Goal: Task Accomplishment & Management: Manage account settings

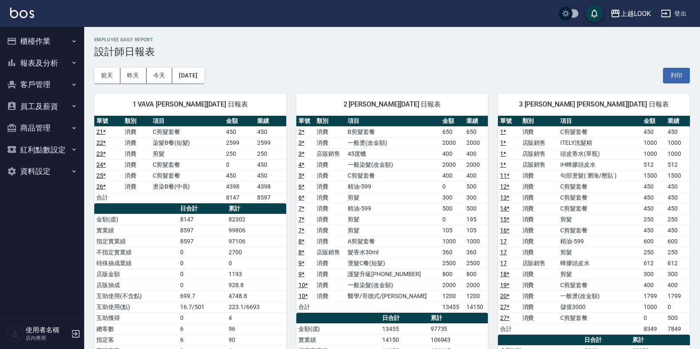
scroll to position [14, 0]
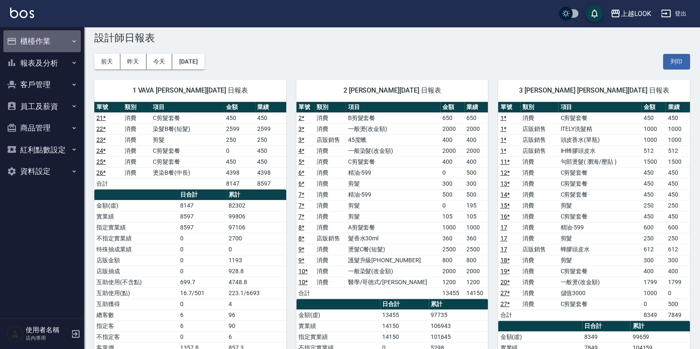
click at [29, 40] on button "櫃檯作業" at bounding box center [41, 41] width 77 height 22
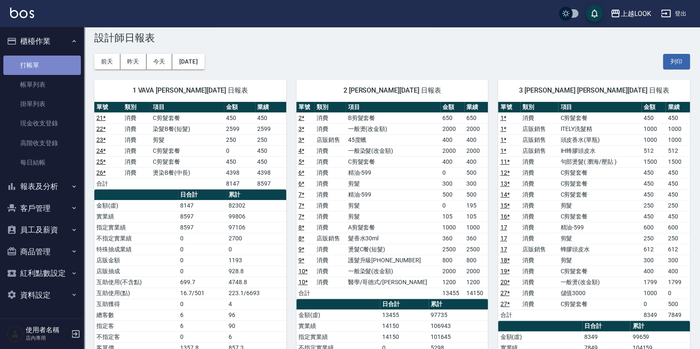
click at [41, 59] on link "打帳單" at bounding box center [41, 65] width 77 height 19
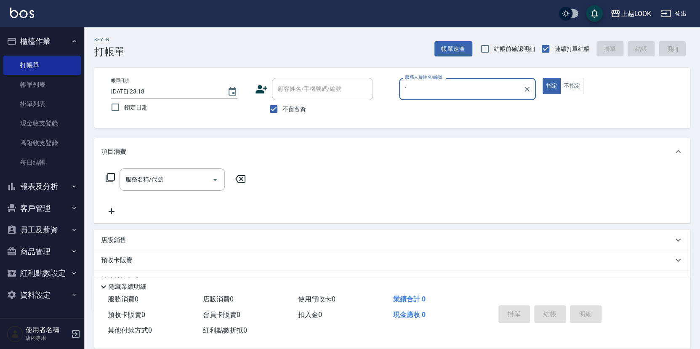
type input "ˇ"
type input "[PERSON_NAME]-3"
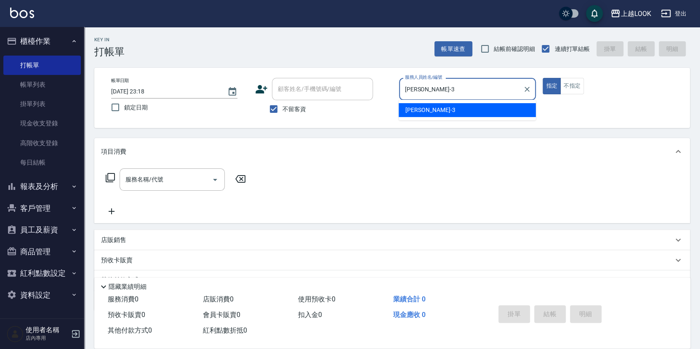
type button "true"
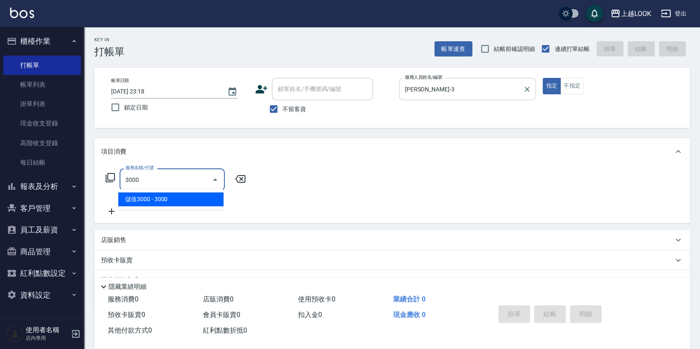
type input "儲值3000(83000)"
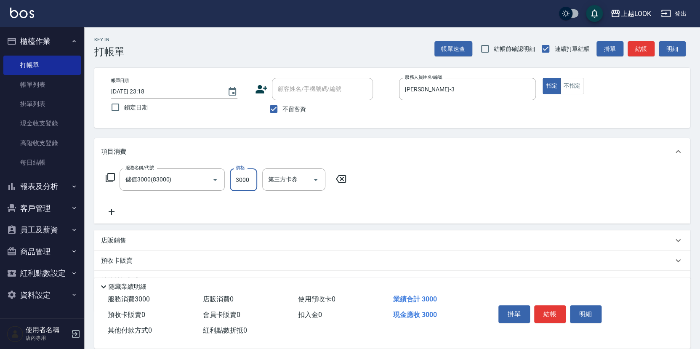
click at [109, 177] on icon at bounding box center [110, 178] width 10 height 10
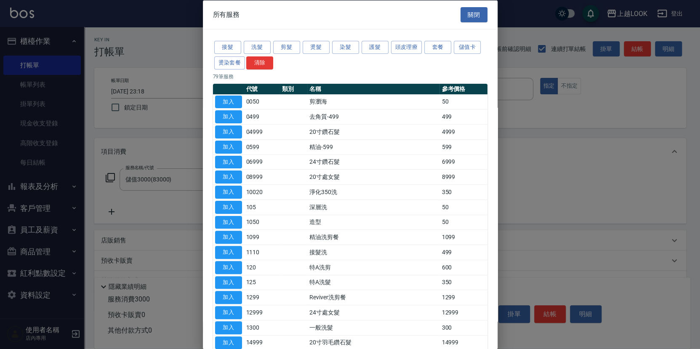
click at [109, 177] on div at bounding box center [350, 174] width 700 height 349
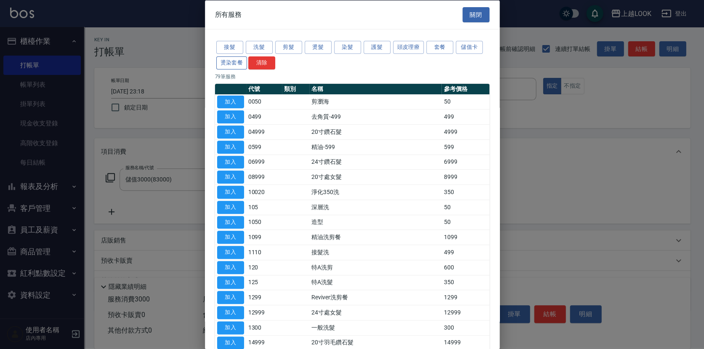
click at [242, 62] on button "燙染套餐" at bounding box center [231, 62] width 31 height 13
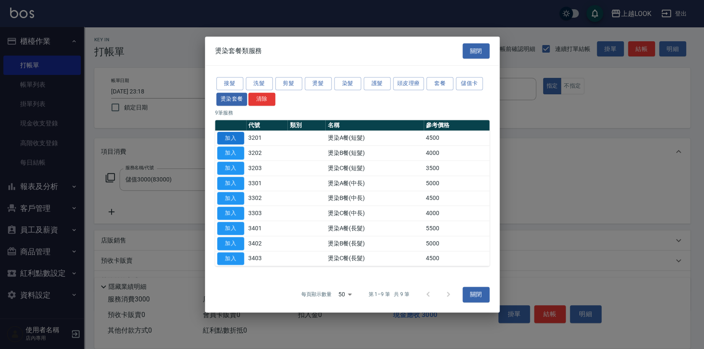
click at [239, 136] on button "加入" at bounding box center [230, 138] width 27 height 13
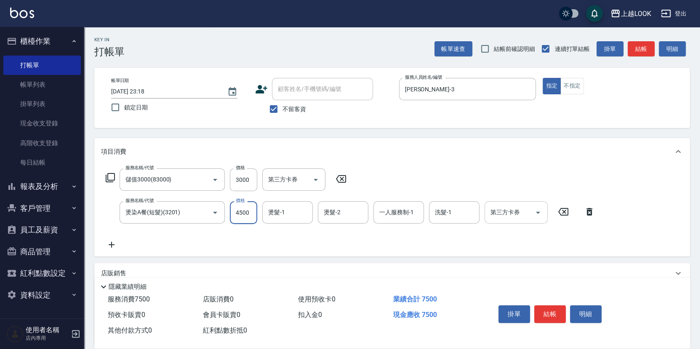
click at [541, 211] on icon "Open" at bounding box center [538, 212] width 10 height 10
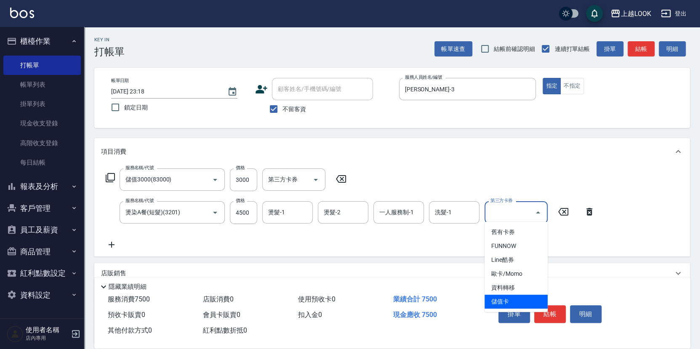
click at [537, 302] on span "儲值卡" at bounding box center [515, 302] width 63 height 14
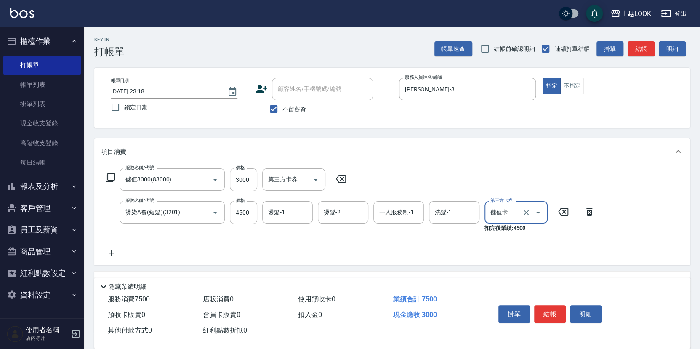
type input "儲值卡"
click at [554, 313] on button "結帳" at bounding box center [550, 314] width 32 height 18
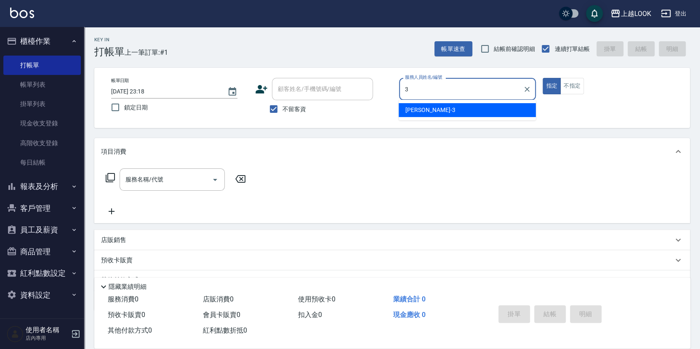
type input "[PERSON_NAME]-3"
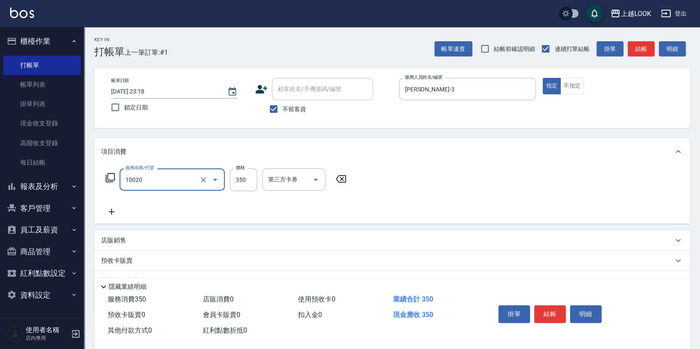
type input "淨化350洗(10020)"
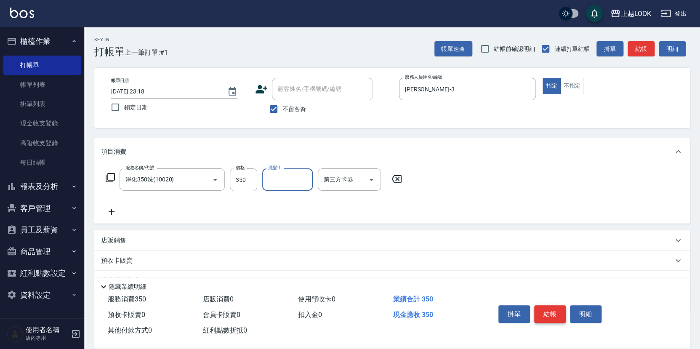
click at [558, 314] on button "結帳" at bounding box center [550, 314] width 32 height 18
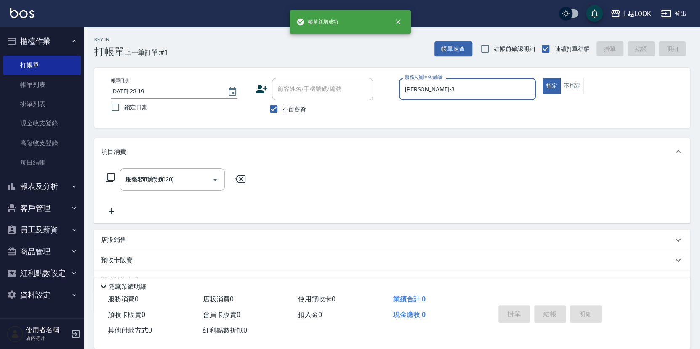
type input "[DATE] 23:19"
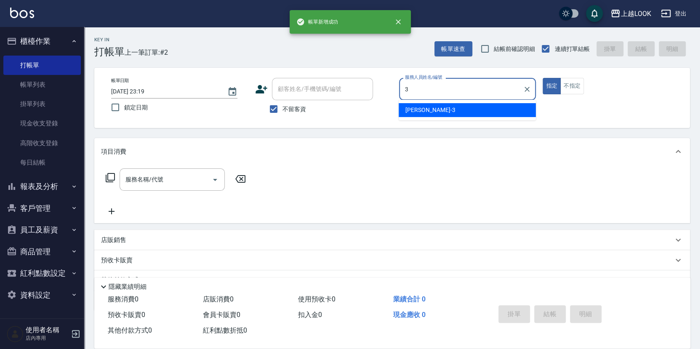
type input "[PERSON_NAME]-3"
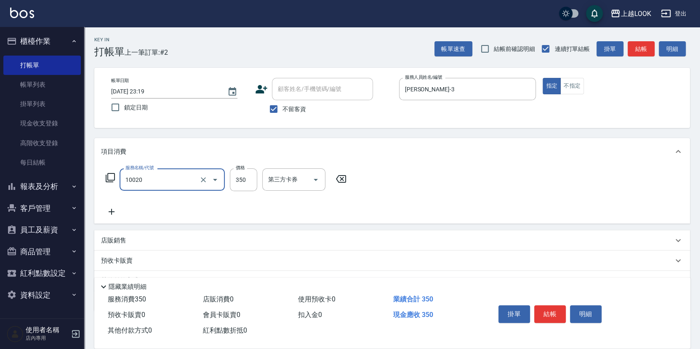
type input "淨化350洗(10020)"
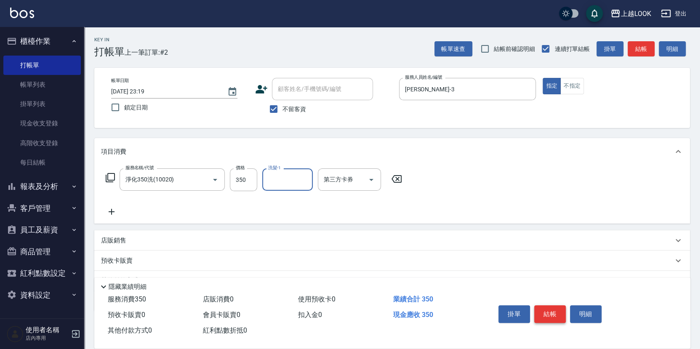
click at [547, 307] on button "結帳" at bounding box center [550, 314] width 32 height 18
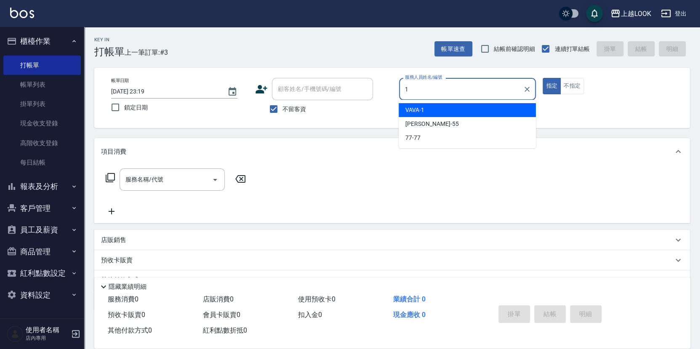
type input "VAVA-1"
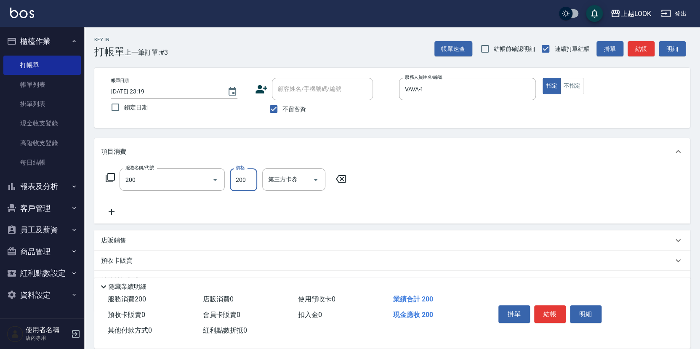
type input "剪髮(200)"
click at [316, 175] on icon "Open" at bounding box center [316, 180] width 10 height 10
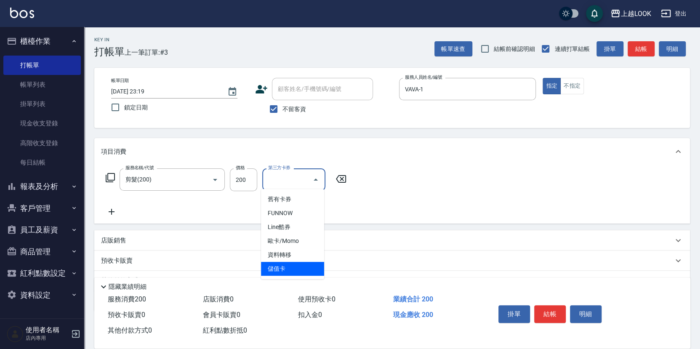
click at [311, 265] on span "儲值卡" at bounding box center [292, 269] width 63 height 14
type input "儲值卡"
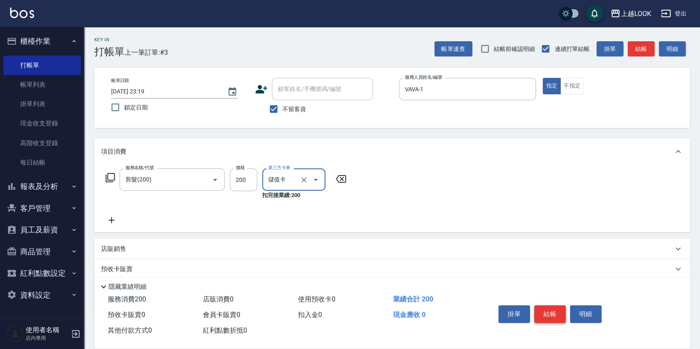
click at [552, 315] on button "結帳" at bounding box center [550, 314] width 32 height 18
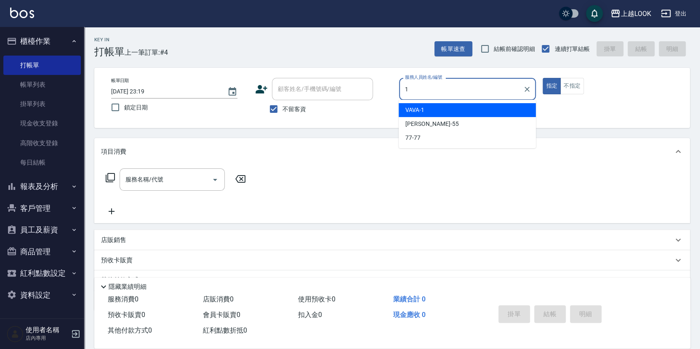
type input "VAVA-1"
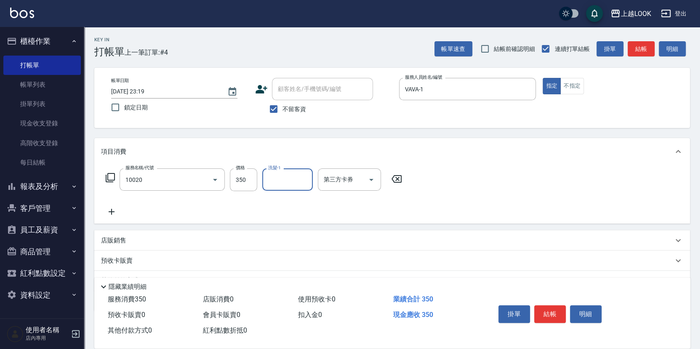
type input "淨化350洗(10020)"
click at [370, 179] on icon "Open" at bounding box center [371, 180] width 4 height 2
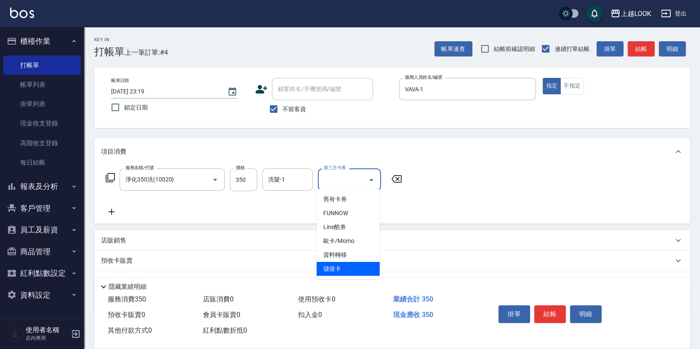
click at [357, 269] on span "儲值卡" at bounding box center [347, 269] width 63 height 14
type input "儲值卡"
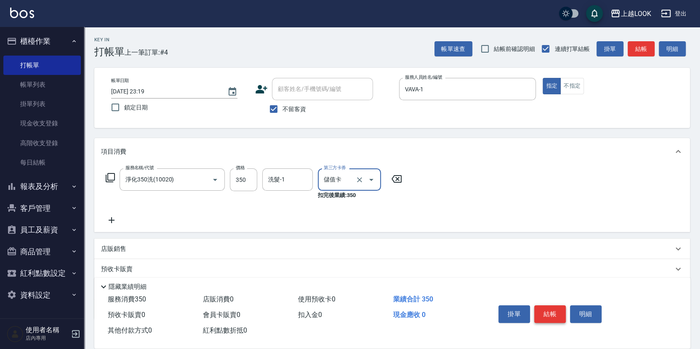
click at [544, 308] on button "結帳" at bounding box center [550, 314] width 32 height 18
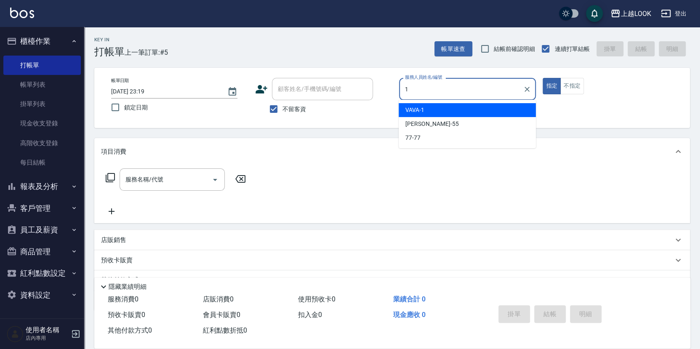
type input "VAVA-1"
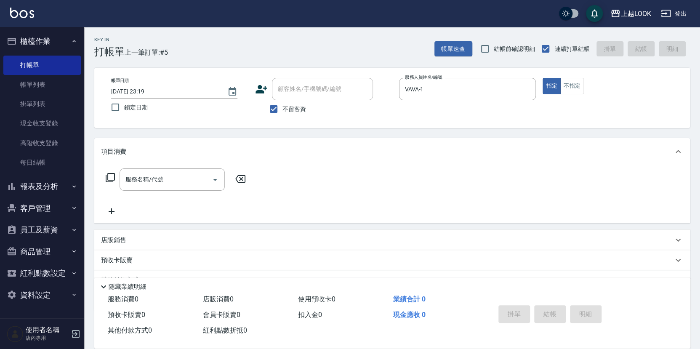
click at [112, 175] on icon at bounding box center [110, 178] width 10 height 10
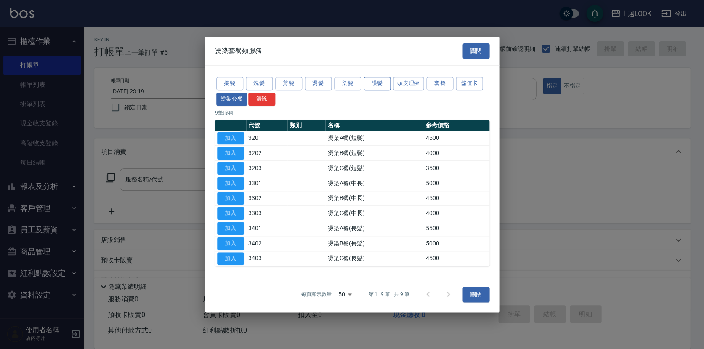
click at [367, 83] on button "護髮" at bounding box center [377, 83] width 27 height 13
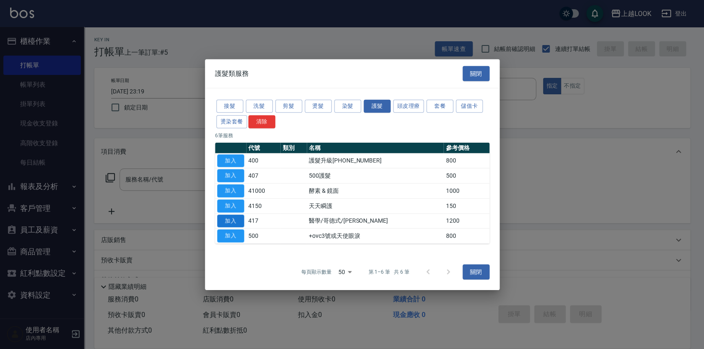
click at [237, 220] on button "加入" at bounding box center [230, 220] width 27 height 13
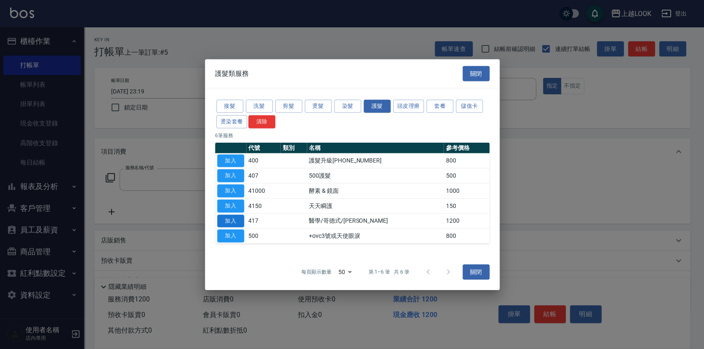
type input "醫學/哥德式/龐德(417)"
click at [237, 220] on button "加入" at bounding box center [230, 220] width 27 height 13
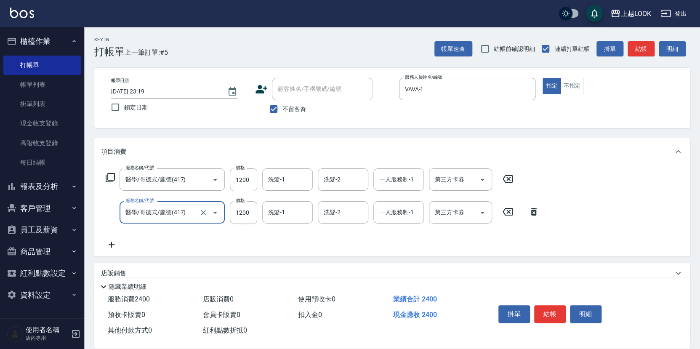
click at [532, 209] on icon at bounding box center [534, 212] width 6 height 8
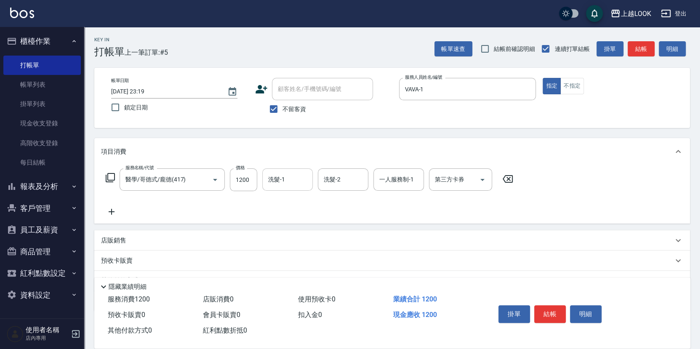
drag, startPoint x: 251, startPoint y: 181, endPoint x: 261, endPoint y: 184, distance: 10.2
click at [251, 181] on input "1200" at bounding box center [243, 179] width 27 height 23
type input "2100"
click at [549, 311] on button "結帳" at bounding box center [550, 314] width 32 height 18
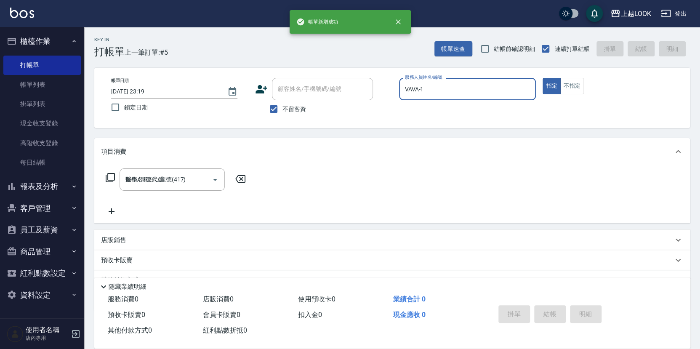
type input "[DATE] 23:20"
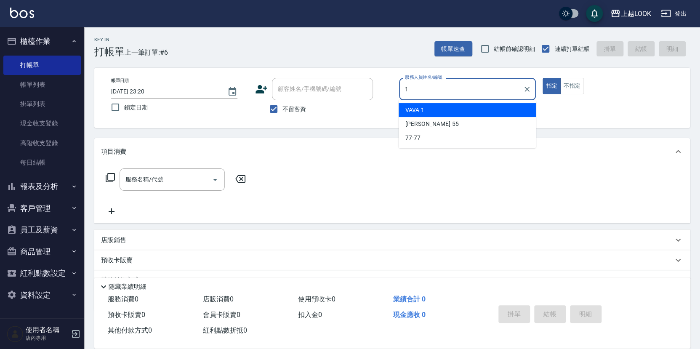
type input "VAVA-1"
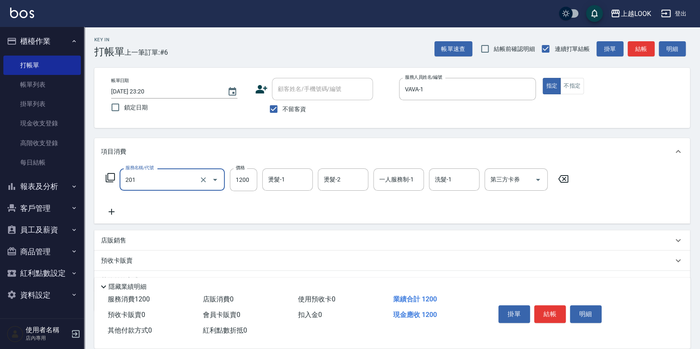
type input "一般燙(改金額)(201)"
type input "3150"
click at [110, 176] on icon at bounding box center [110, 178] width 10 height 10
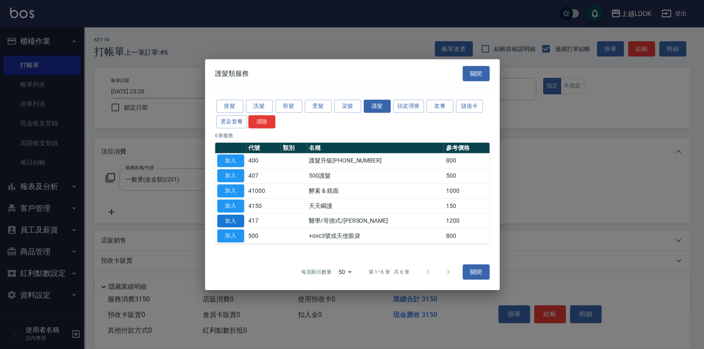
click at [234, 219] on button "加入" at bounding box center [230, 220] width 27 height 13
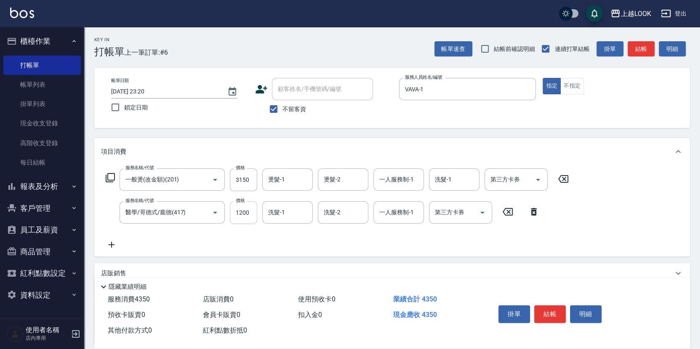
click at [251, 212] on input "1200" at bounding box center [243, 212] width 27 height 23
type input "1500"
click at [556, 312] on button "結帳" at bounding box center [550, 314] width 32 height 18
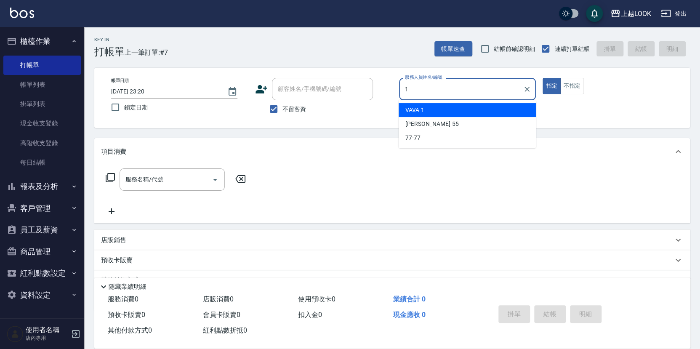
type input "VAVA-1"
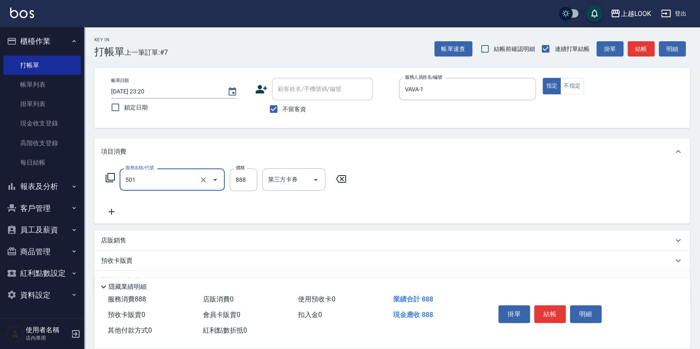
type input "一般染髮(改金額)(501)"
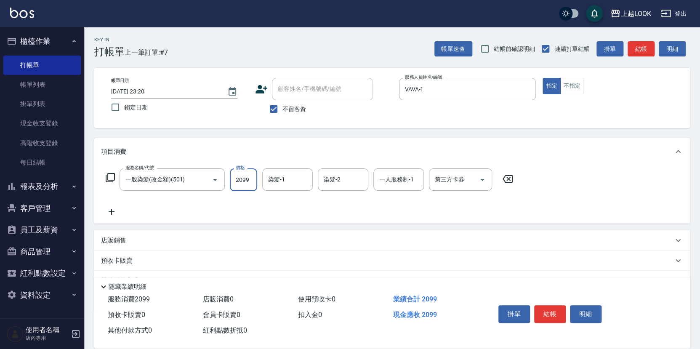
type input "2099"
click at [109, 175] on icon at bounding box center [110, 178] width 10 height 10
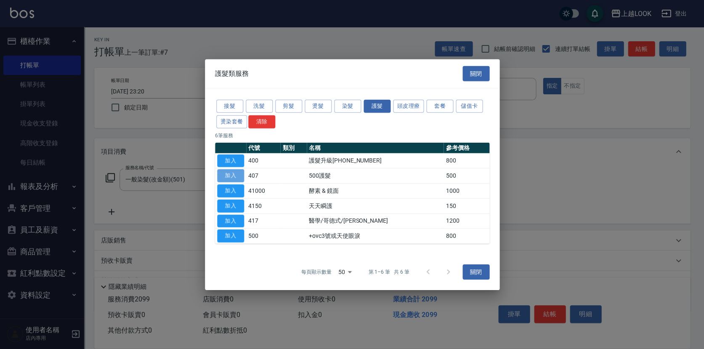
click at [233, 174] on button "加入" at bounding box center [230, 175] width 27 height 13
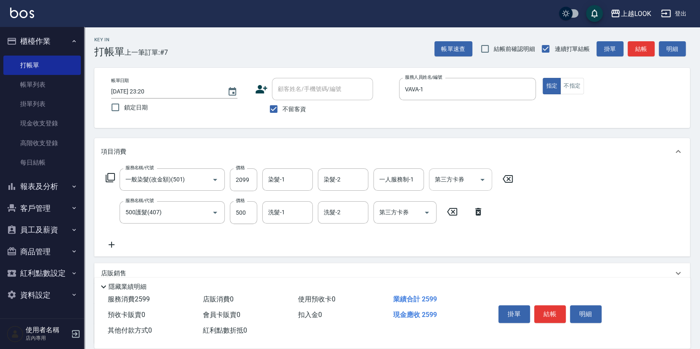
click at [484, 178] on icon "Open" at bounding box center [482, 180] width 10 height 10
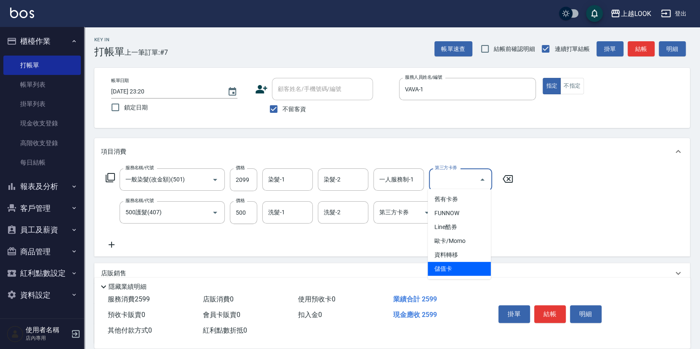
click at [459, 266] on span "儲值卡" at bounding box center [459, 269] width 63 height 14
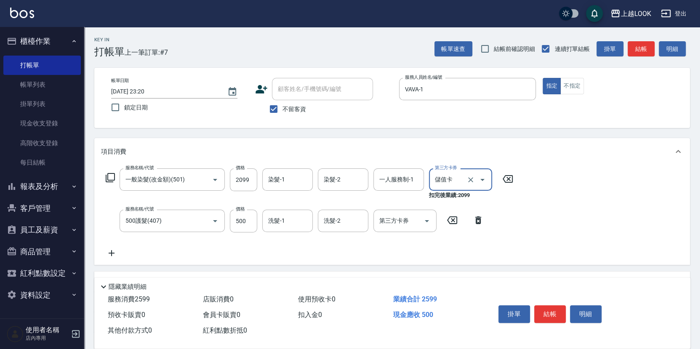
type input "儲值卡"
click at [428, 220] on icon "Open" at bounding box center [427, 221] width 10 height 10
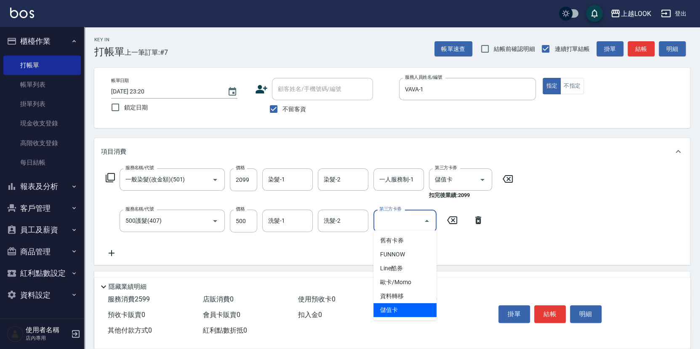
click at [422, 307] on span "儲值卡" at bounding box center [404, 310] width 63 height 14
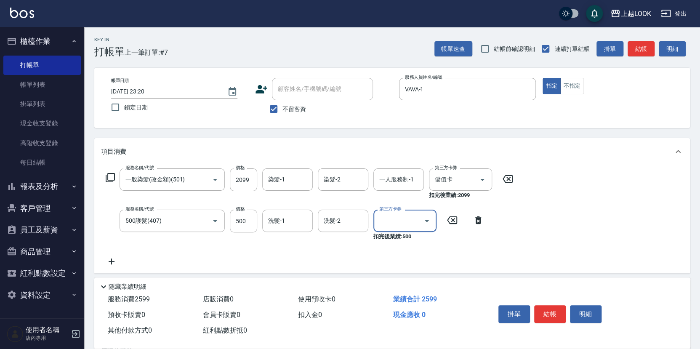
type input "儲值卡"
click at [552, 311] on button "結帳" at bounding box center [550, 314] width 32 height 18
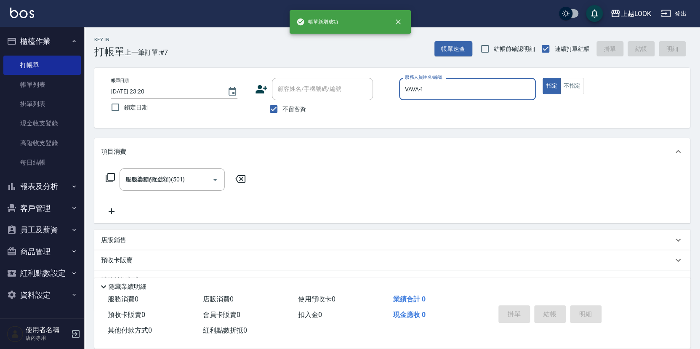
type input "[DATE] 23:21"
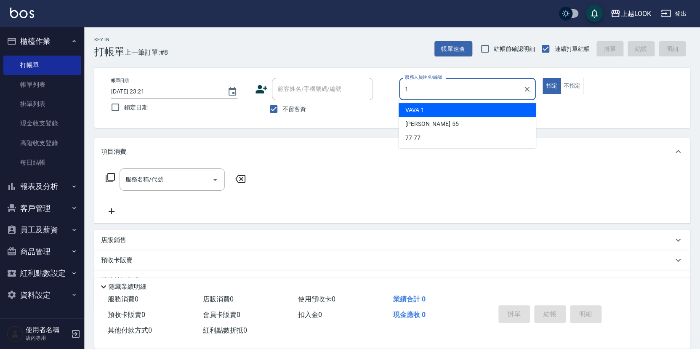
type input "VAVA-1"
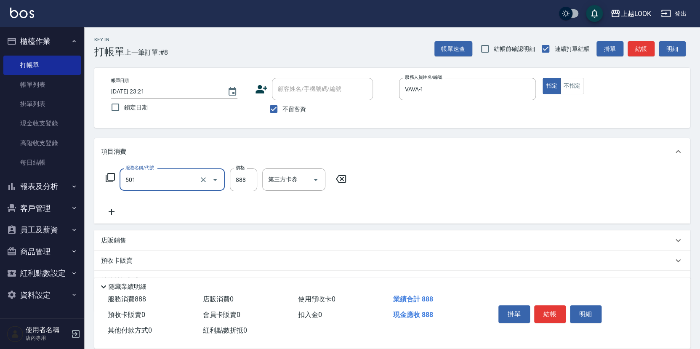
type input "一般染髮(改金額)(501)"
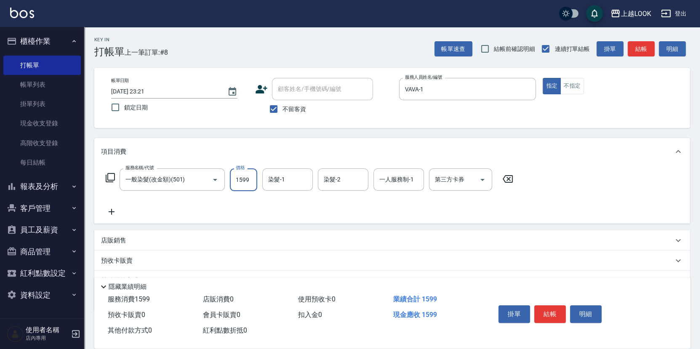
type input "1599"
click at [547, 310] on button "結帳" at bounding box center [550, 314] width 32 height 18
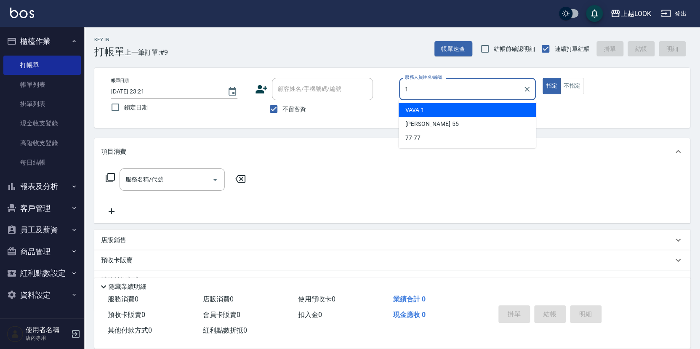
type input "VAVA-1"
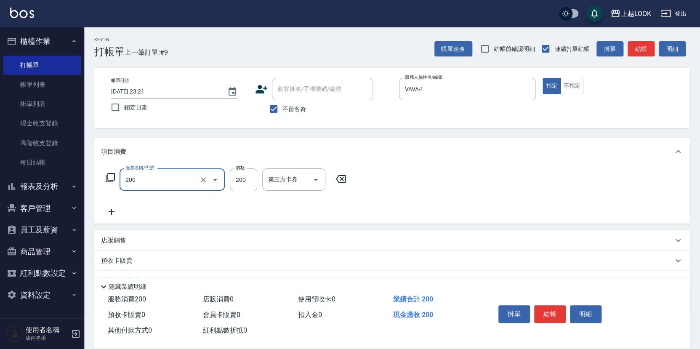
type input "剪髮(200)"
click at [317, 178] on icon "Open" at bounding box center [316, 180] width 10 height 10
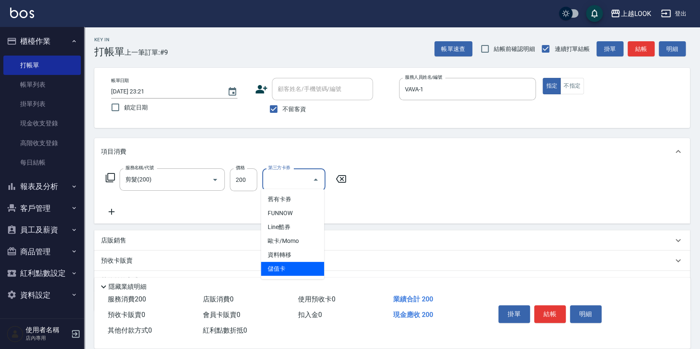
click at [307, 268] on span "儲值卡" at bounding box center [292, 269] width 63 height 14
type input "儲值卡"
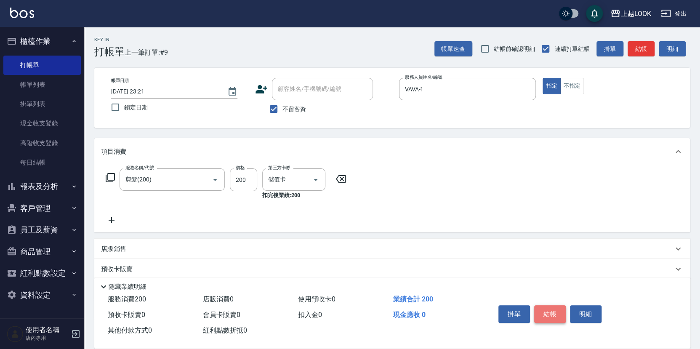
click at [540, 313] on button "結帳" at bounding box center [550, 314] width 32 height 18
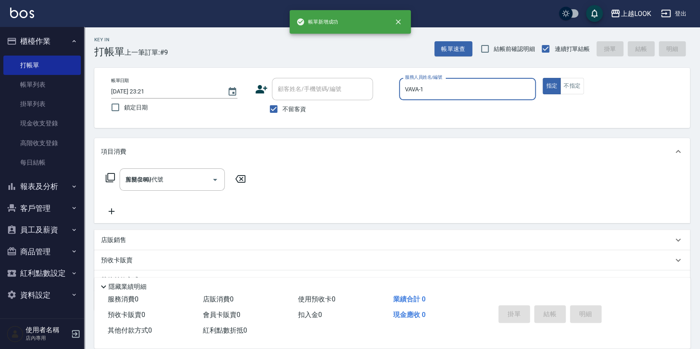
type input "[DATE] 23:22"
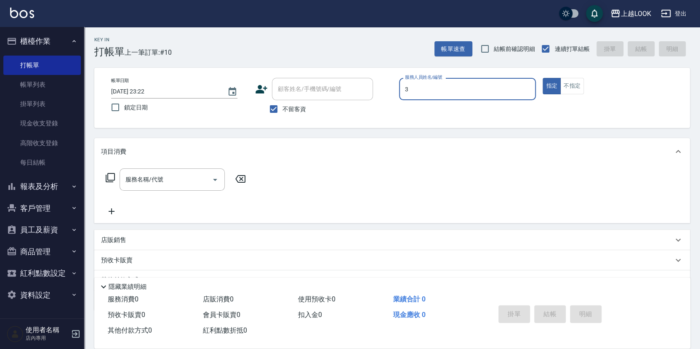
type input "[PERSON_NAME]-3"
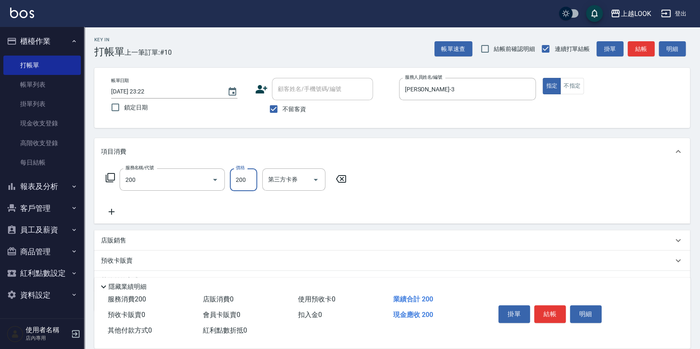
type input "剪髮(200)"
type input "300"
click at [557, 314] on button "結帳" at bounding box center [550, 314] width 32 height 18
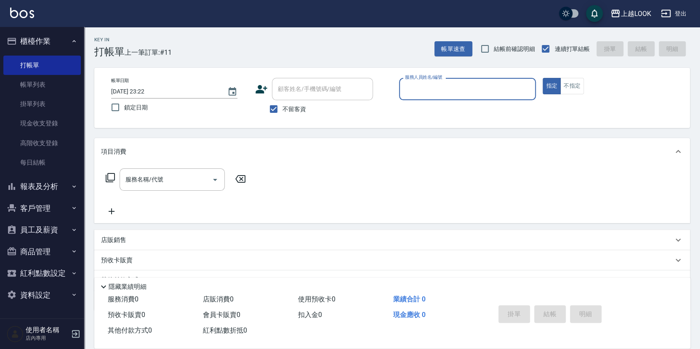
type input "2"
type input "[PERSON_NAME]-3"
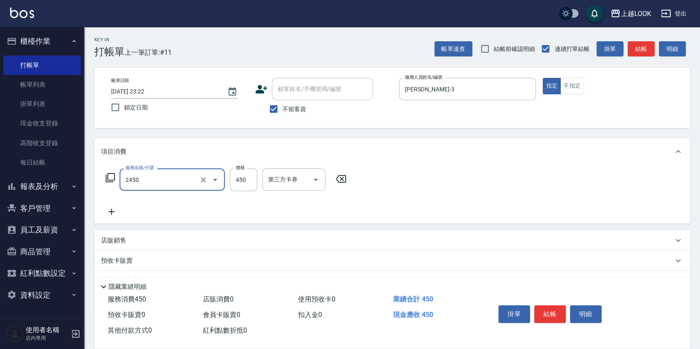
type input "C剪髮套餐(2450)"
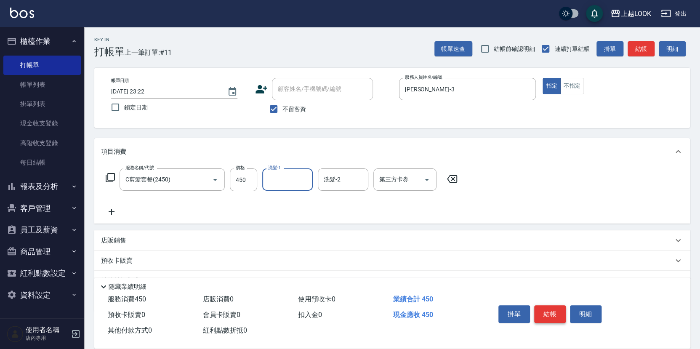
click at [550, 311] on button "結帳" at bounding box center [550, 314] width 32 height 18
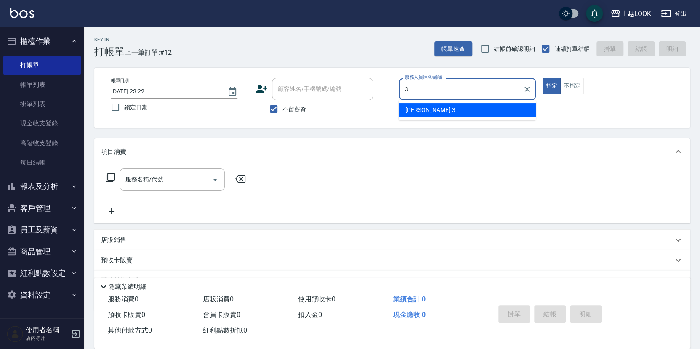
type input "[PERSON_NAME]-3"
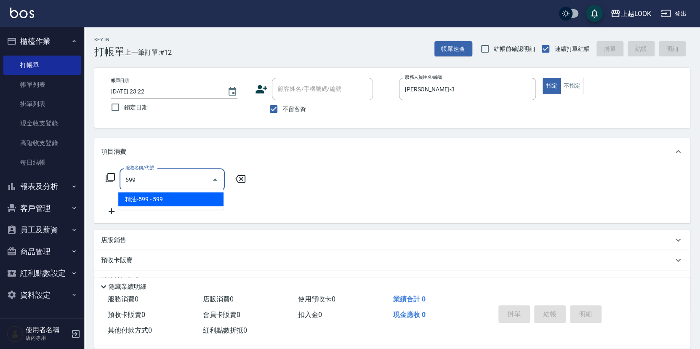
type input "精油-599(0599)"
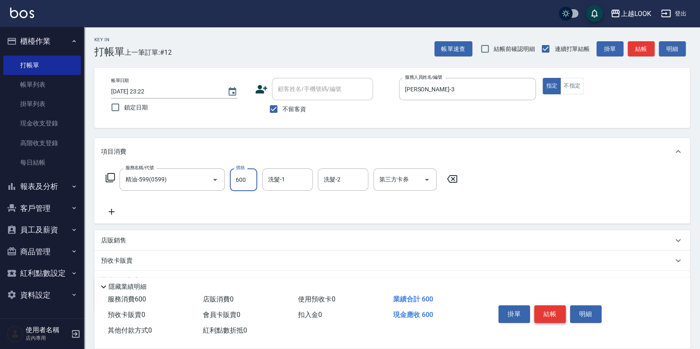
type input "600"
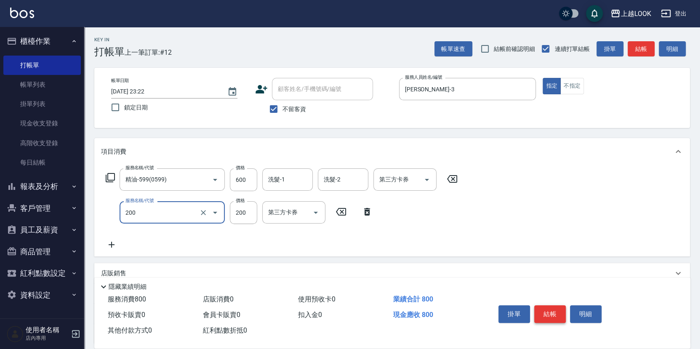
type input "剪髮(200)"
type input "250"
click at [555, 309] on button "結帳" at bounding box center [550, 314] width 32 height 18
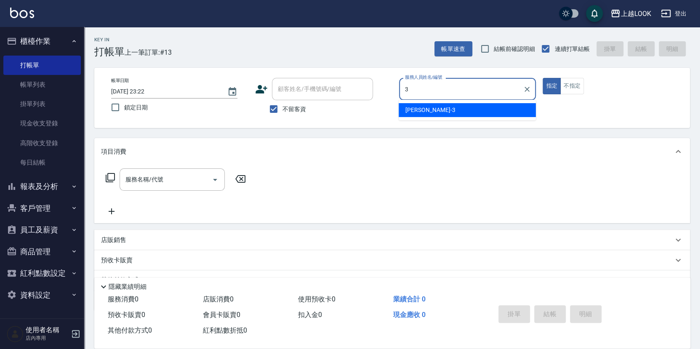
type input "[PERSON_NAME]-3"
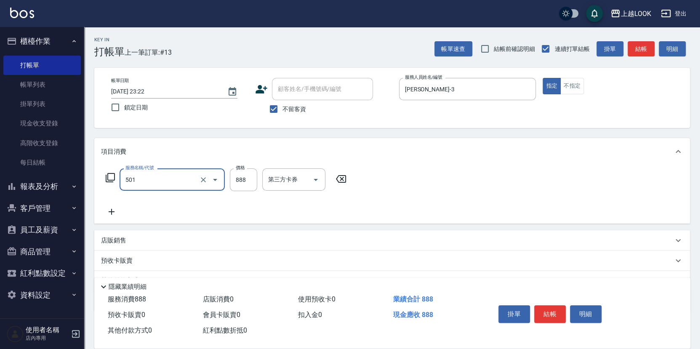
type input "一般染髮(改金額)(501)"
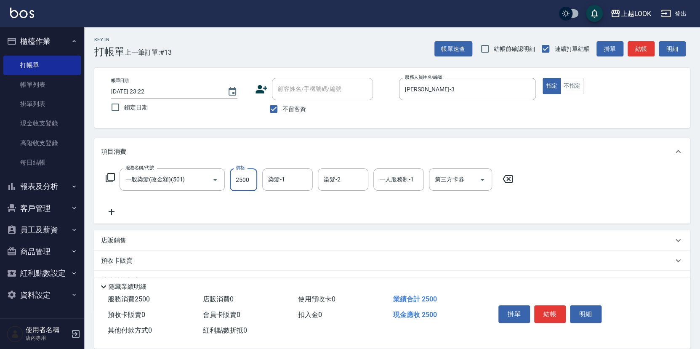
type input "2500"
click at [109, 175] on icon at bounding box center [110, 178] width 10 height 10
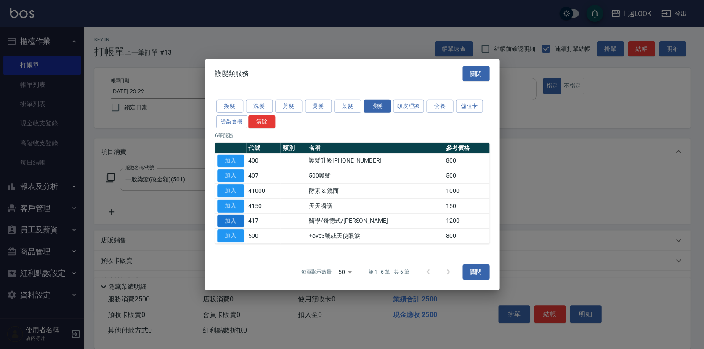
click at [238, 219] on button "加入" at bounding box center [230, 220] width 27 height 13
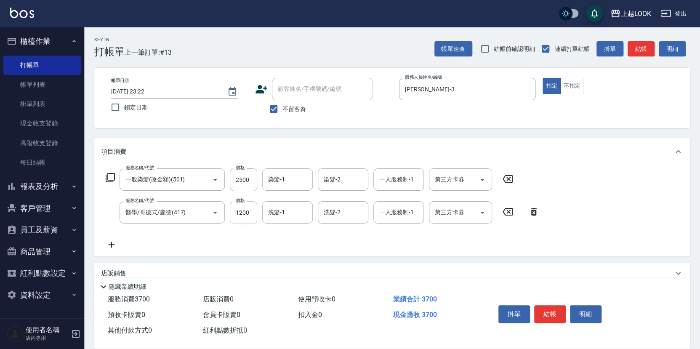
click at [252, 212] on input "1200" at bounding box center [243, 212] width 27 height 23
type input "1500"
click at [558, 314] on button "結帳" at bounding box center [550, 314] width 32 height 18
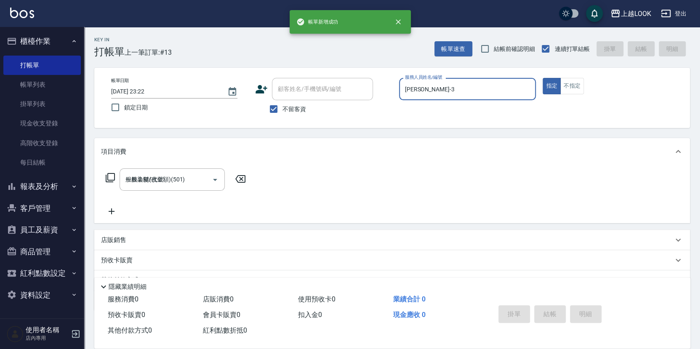
type input "[DATE] 23:23"
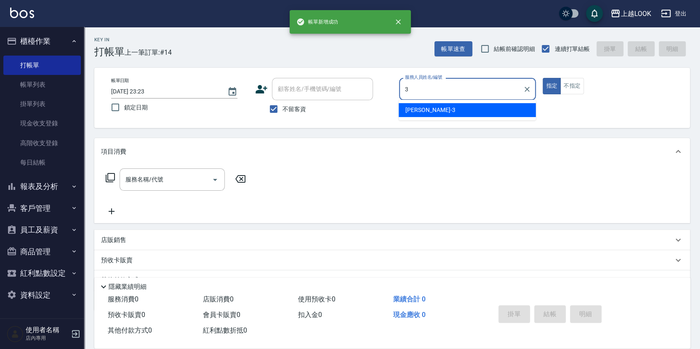
type input "[PERSON_NAME]-3"
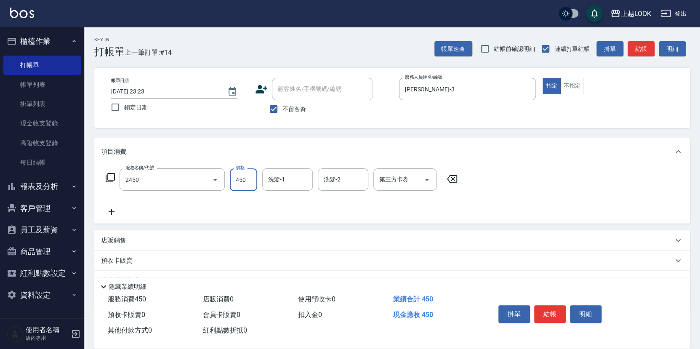
type input "C剪髮套餐(2450)"
click at [556, 312] on button "結帳" at bounding box center [550, 314] width 32 height 18
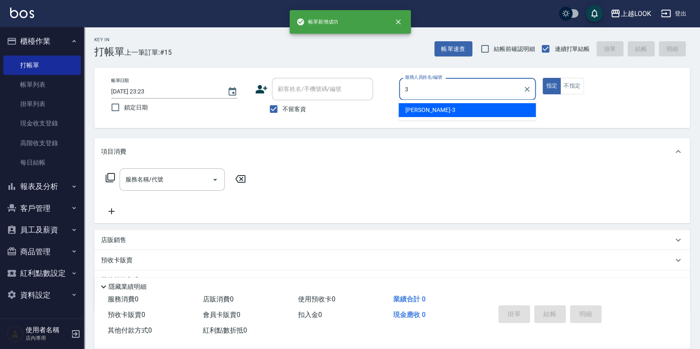
type input "[PERSON_NAME]-3"
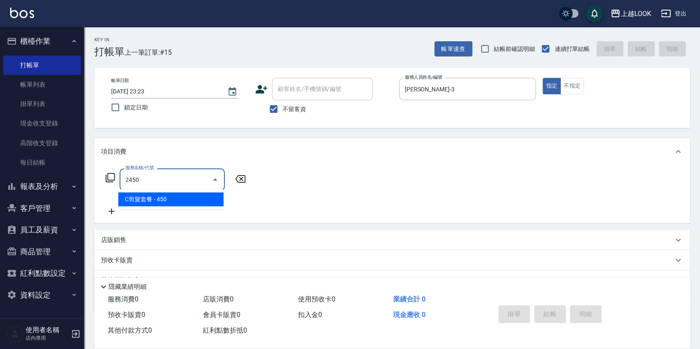
type input "C剪髮套餐(2450)"
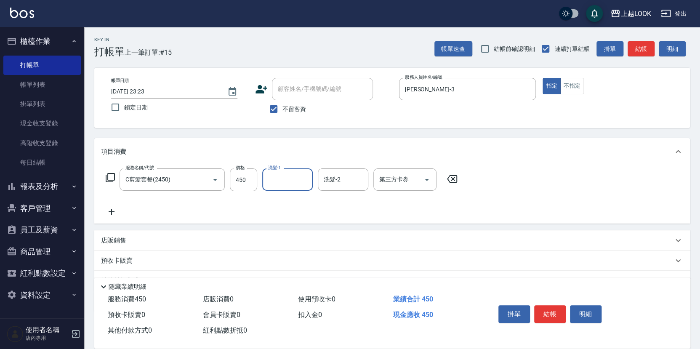
click at [558, 309] on button "結帳" at bounding box center [550, 314] width 32 height 18
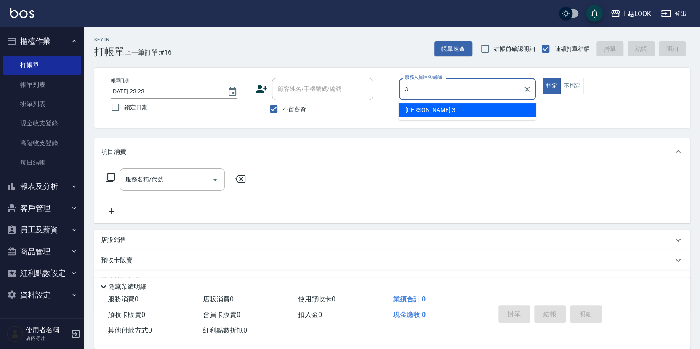
type input "[PERSON_NAME]-3"
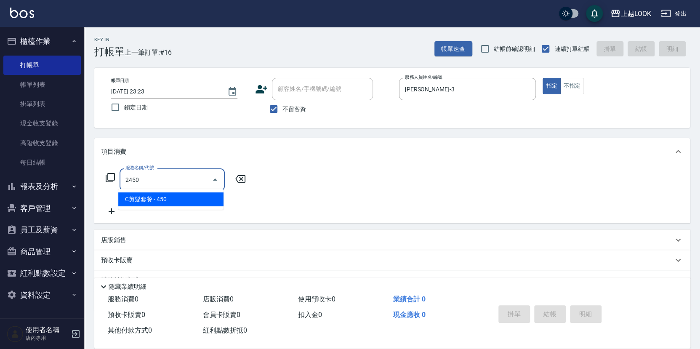
type input "C剪髮套餐(2450)"
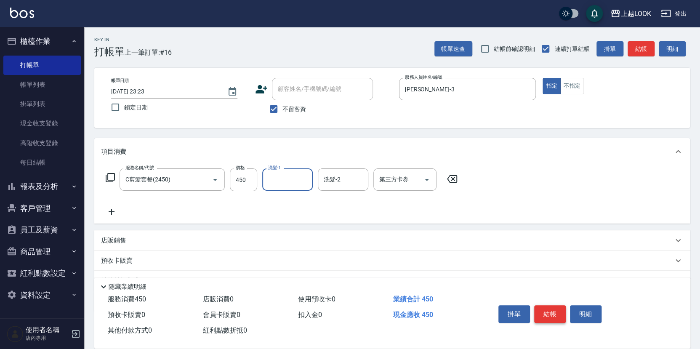
click at [544, 309] on button "結帳" at bounding box center [550, 314] width 32 height 18
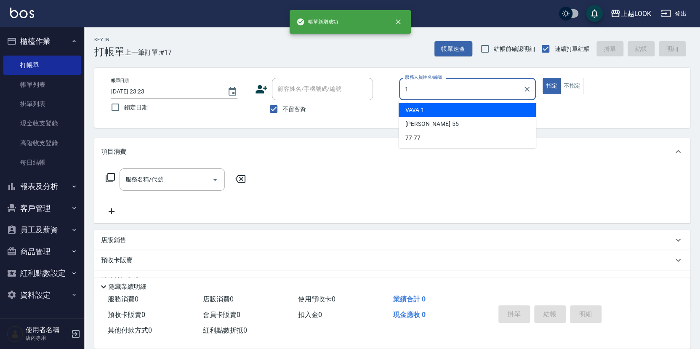
type input "VAVA-1"
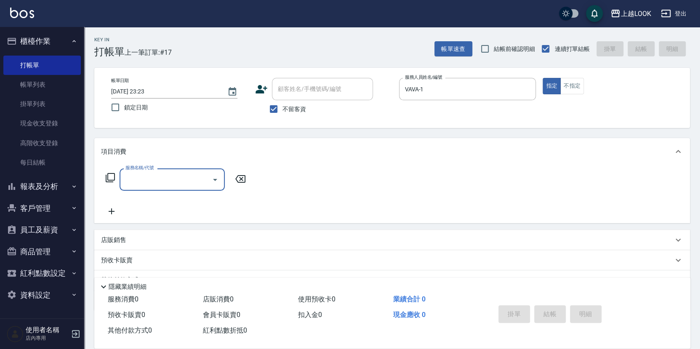
click at [579, 72] on div "帳單日期 [DATE] 23:23 鎖定日期 顧客姓名/手機號碼/編號 顧客姓名/手機號碼/編號 不留客資 服務人員姓名/編號 VAVA-1 服務人員姓名/編…" at bounding box center [391, 98] width 595 height 60
click at [576, 82] on button "不指定" at bounding box center [572, 86] width 24 height 16
click at [182, 180] on input "服務名稱/代號" at bounding box center [165, 179] width 85 height 15
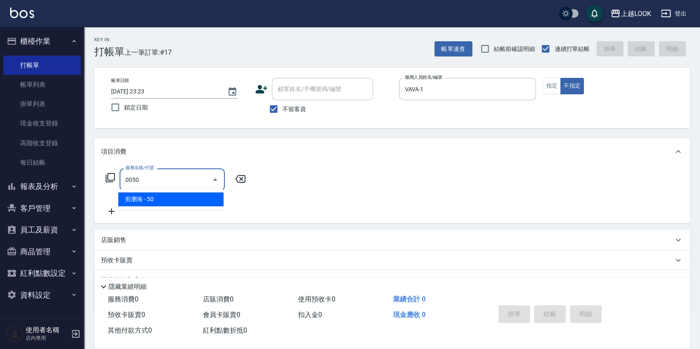
type input "剪瀏海(0050)"
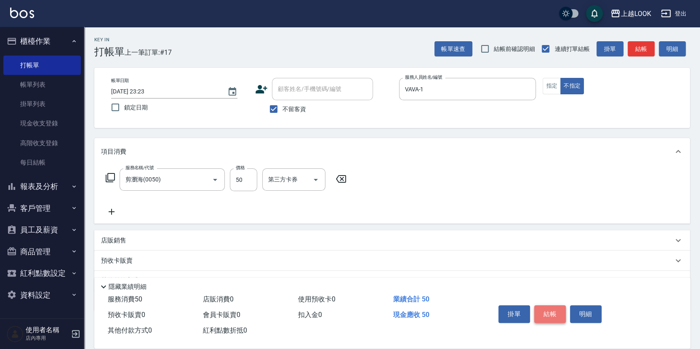
click at [544, 312] on button "結帳" at bounding box center [550, 314] width 32 height 18
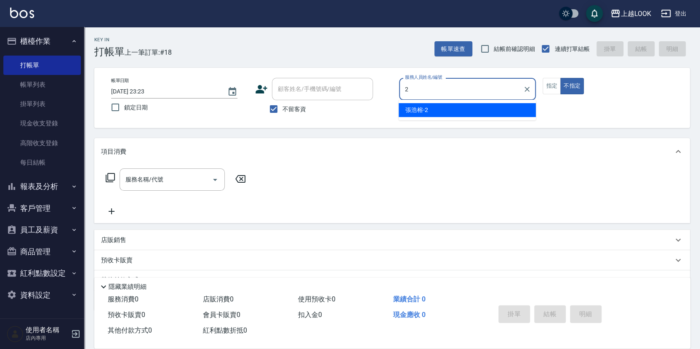
type input "[PERSON_NAME]-2"
type button "false"
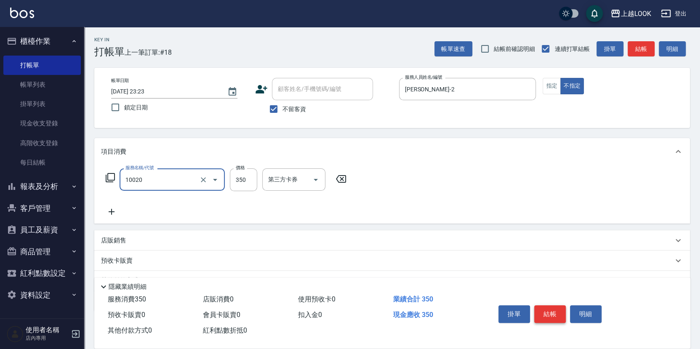
type input "淨化350洗(10020)"
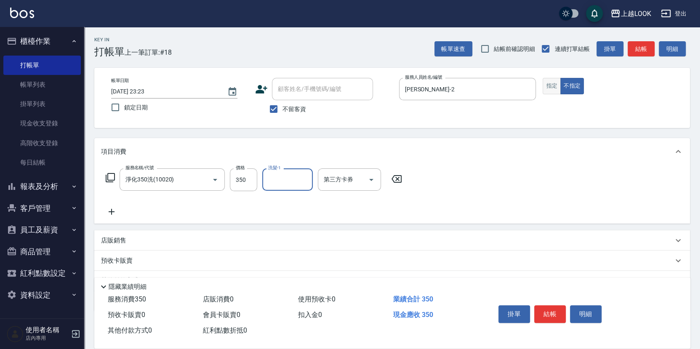
click at [553, 85] on button "指定" at bounding box center [551, 86] width 18 height 16
click at [544, 308] on button "結帳" at bounding box center [550, 314] width 32 height 18
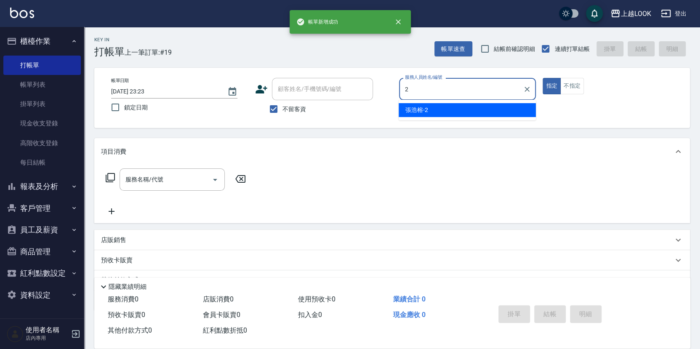
type input "[PERSON_NAME]-2"
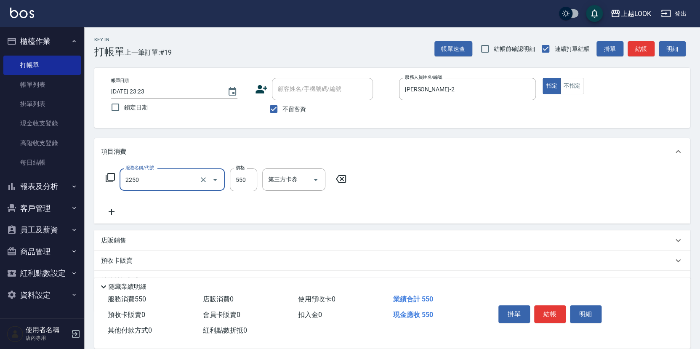
type input "B剪髮套餐(2250)"
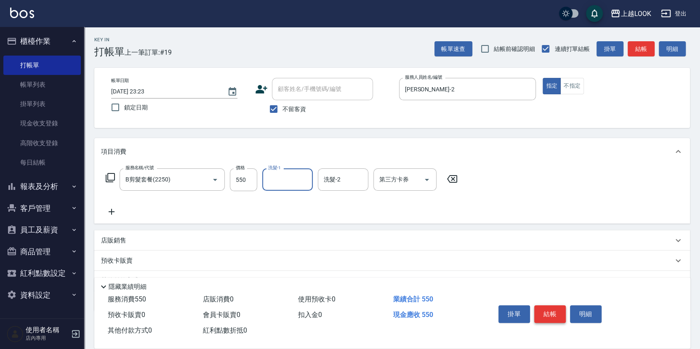
click at [553, 311] on button "結帳" at bounding box center [550, 314] width 32 height 18
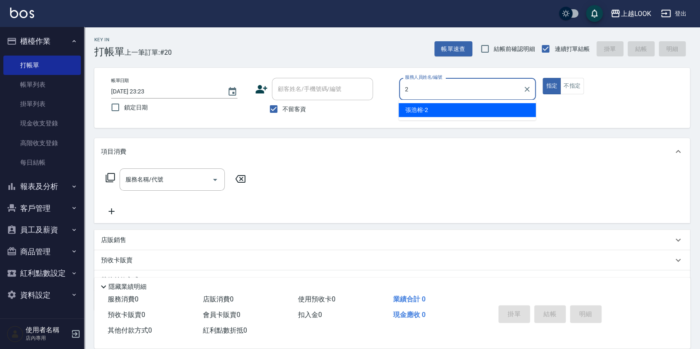
type input "[PERSON_NAME]-2"
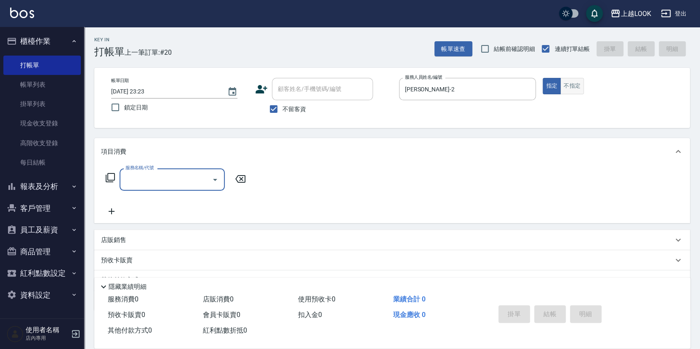
click at [567, 90] on button "不指定" at bounding box center [572, 86] width 24 height 16
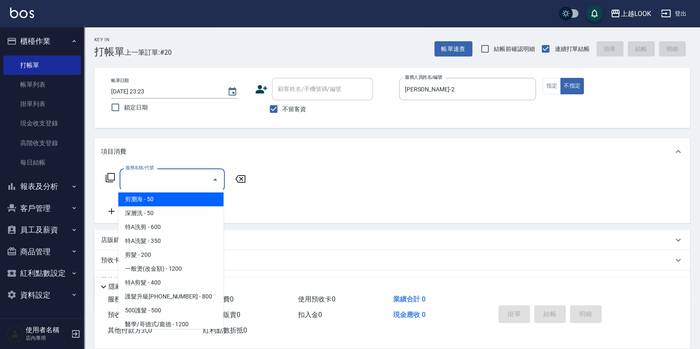
click at [192, 185] on input "服務名稱/代號" at bounding box center [165, 179] width 85 height 15
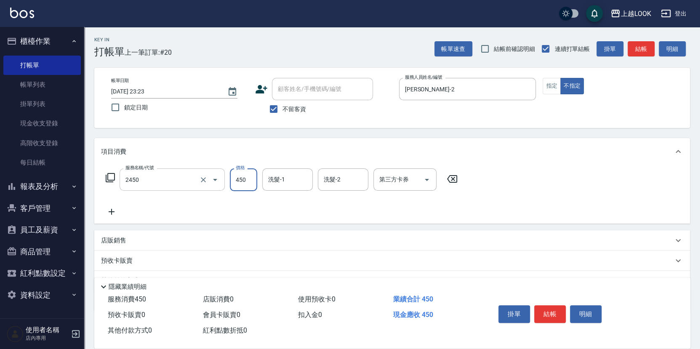
type input "C剪髮套餐(2450)"
click at [551, 312] on button "結帳" at bounding box center [550, 314] width 32 height 18
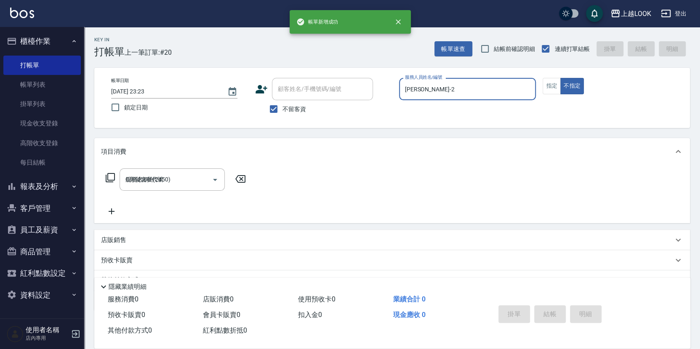
type input "[DATE] 23:24"
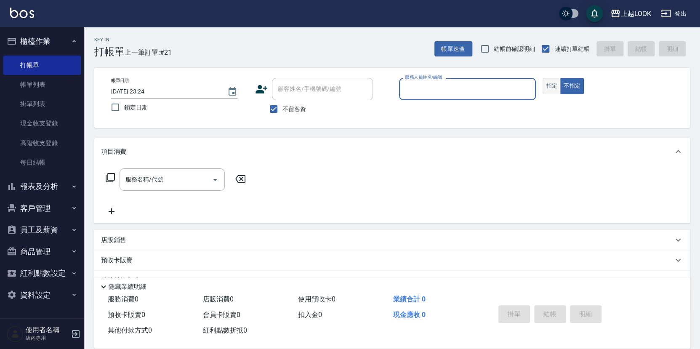
click at [550, 90] on button "指定" at bounding box center [551, 86] width 18 height 16
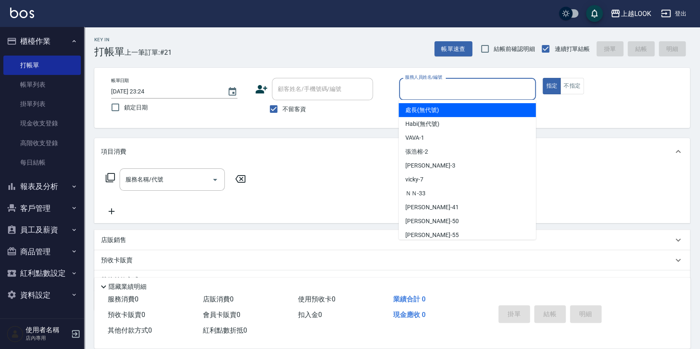
click at [498, 90] on input "服務人員姓名/編號" at bounding box center [468, 89] width 130 height 15
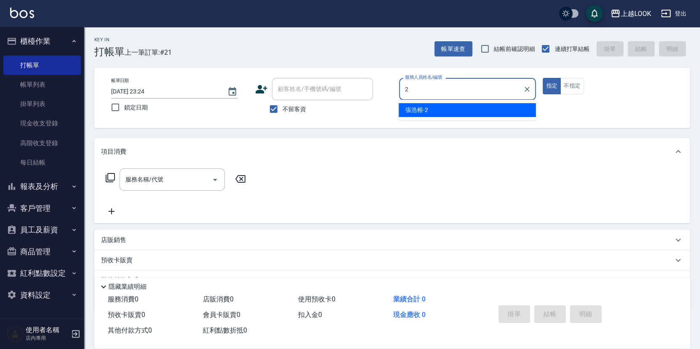
type input "[PERSON_NAME]-2"
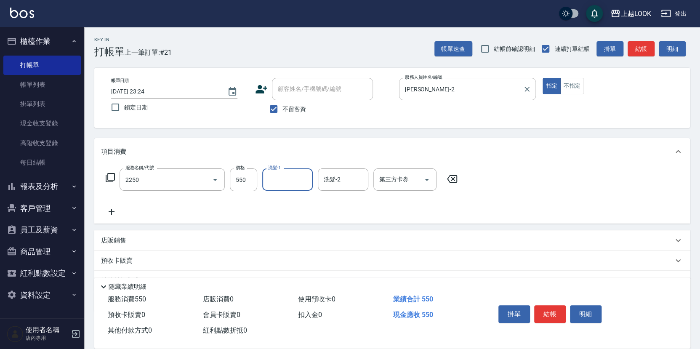
type input "B剪髮套餐(2250)"
type input "[PERSON_NAME]-3"
click at [122, 236] on p "店販銷售" at bounding box center [113, 240] width 25 height 9
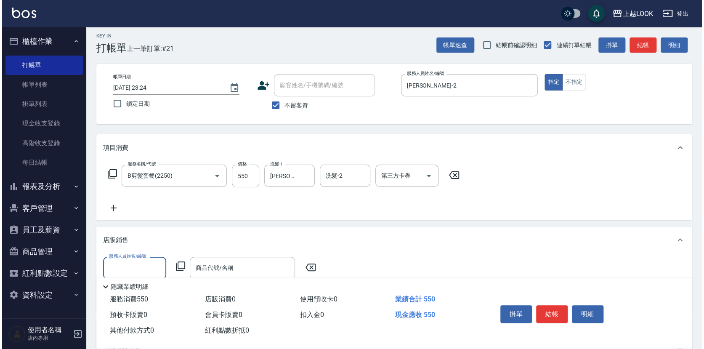
scroll to position [5, 0]
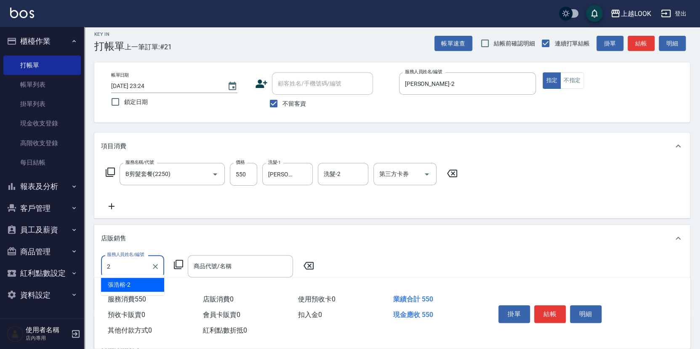
type input "[PERSON_NAME]-2"
click at [177, 263] on icon at bounding box center [178, 264] width 9 height 9
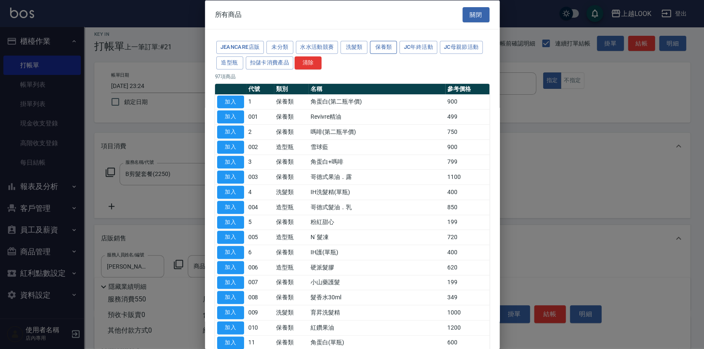
click at [385, 48] on button "保養類" at bounding box center [383, 47] width 27 height 13
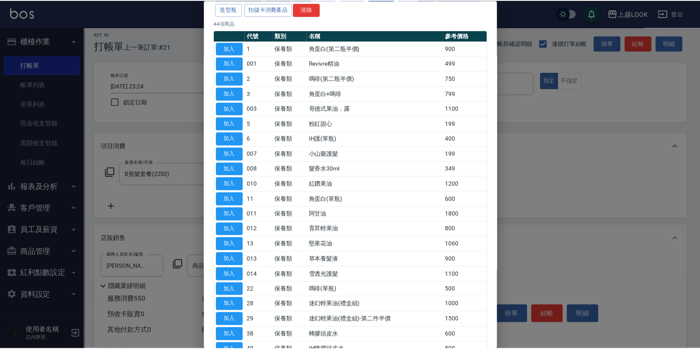
scroll to position [197, 0]
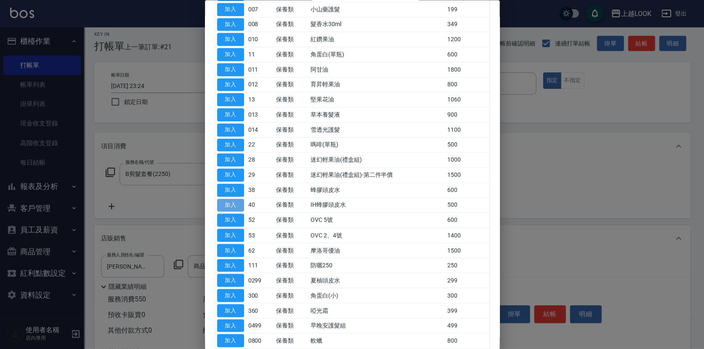
click at [233, 200] on button "加入" at bounding box center [230, 205] width 27 height 13
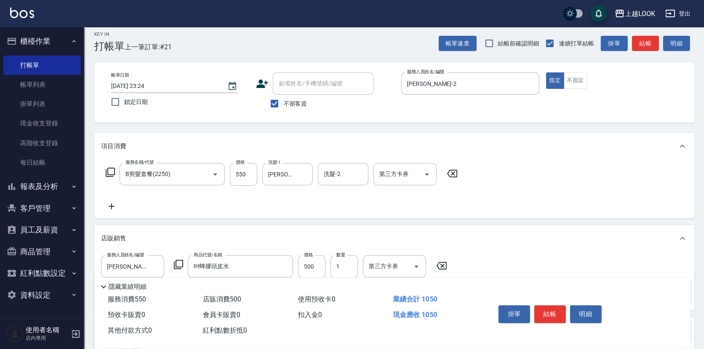
type input "IH蜂膠頭皮水"
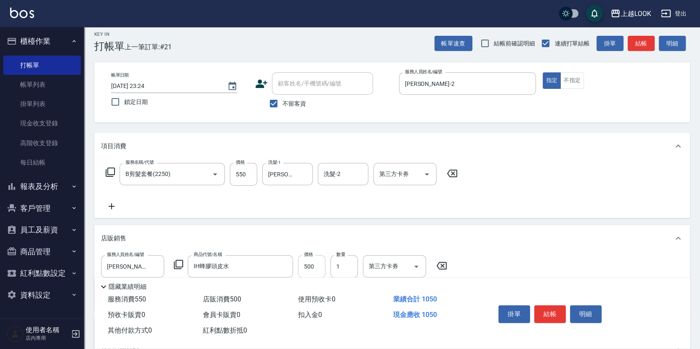
click at [317, 264] on input "500" at bounding box center [311, 266] width 27 height 23
type input "540"
click at [556, 310] on button "結帳" at bounding box center [550, 314] width 32 height 18
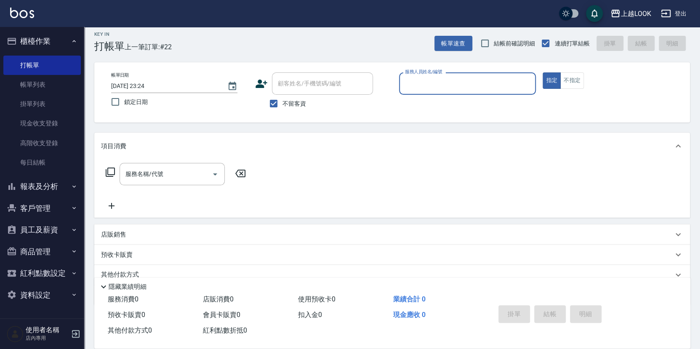
click at [220, 0] on div "上越LOOK 登出" at bounding box center [350, 13] width 700 height 27
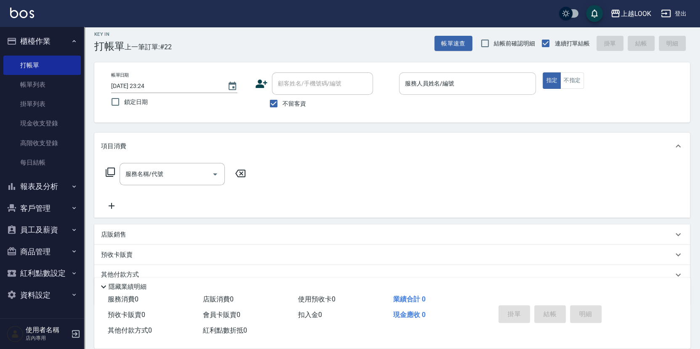
click at [436, 83] on input "服務人員姓名/編號" at bounding box center [468, 83] width 130 height 15
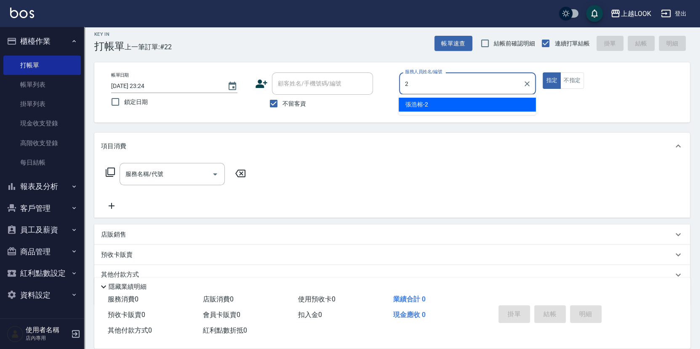
type input "[PERSON_NAME]-2"
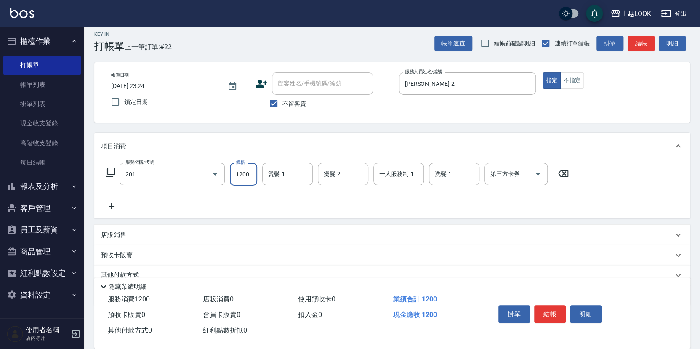
type input "一般燙(改金額)(201)"
type input "1000"
click at [550, 311] on button "結帳" at bounding box center [550, 314] width 32 height 18
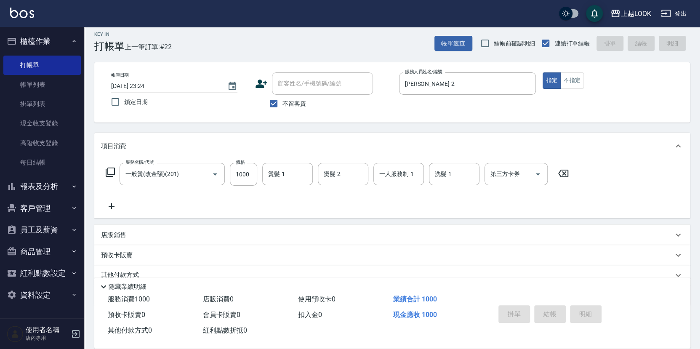
type input "[DATE] 23:26"
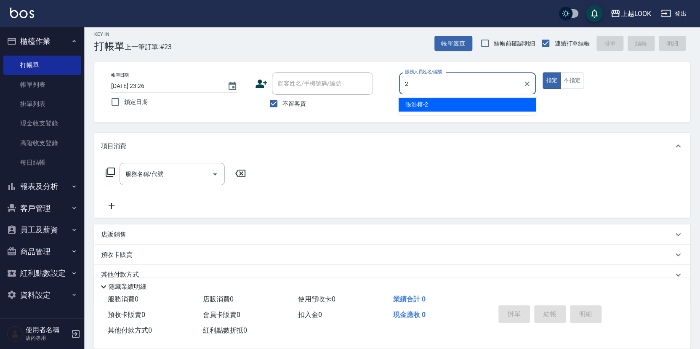
type input "[PERSON_NAME]-2"
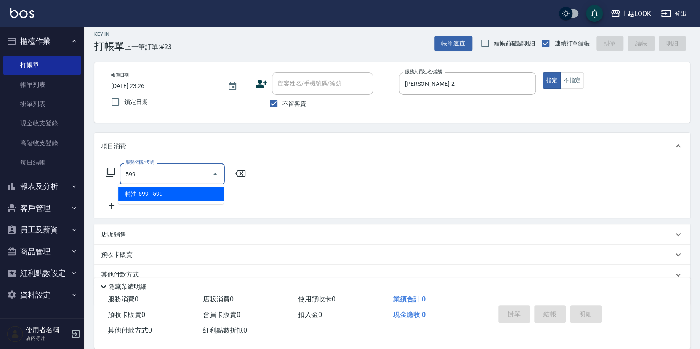
type input "精油-599(0599)"
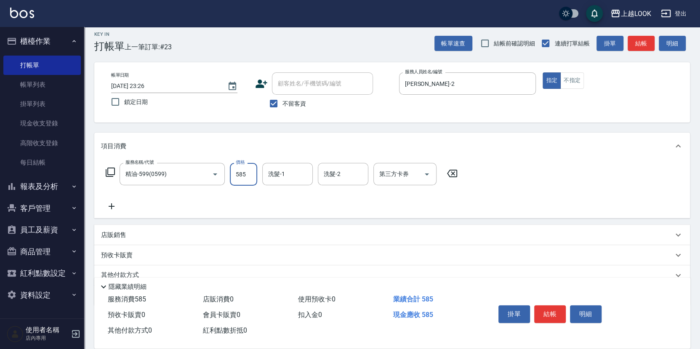
type input "585"
click at [428, 172] on icon "Open" at bounding box center [427, 174] width 10 height 10
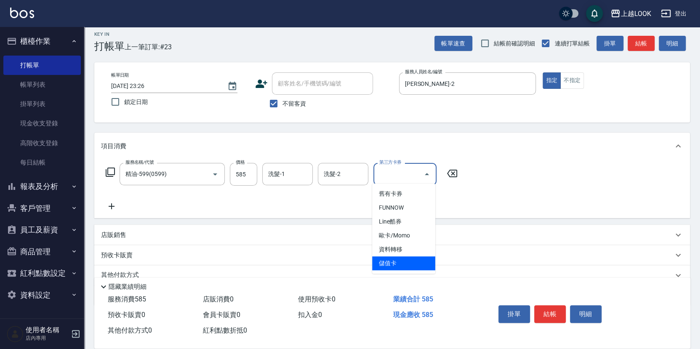
click at [411, 262] on span "儲值卡" at bounding box center [403, 263] width 63 height 14
type input "儲值卡"
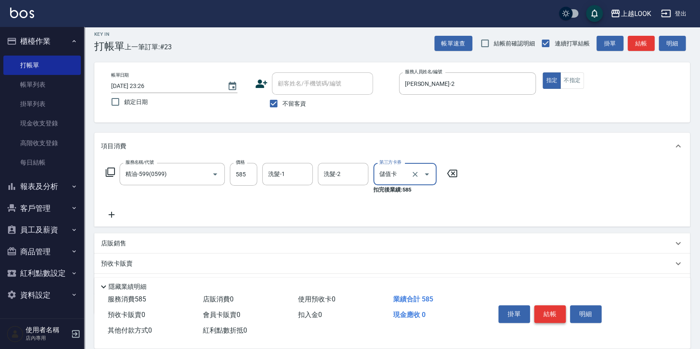
click at [549, 312] on button "結帳" at bounding box center [550, 314] width 32 height 18
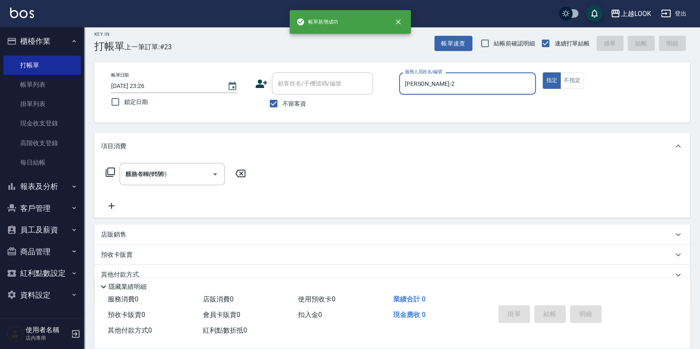
type input "[DATE] 23:27"
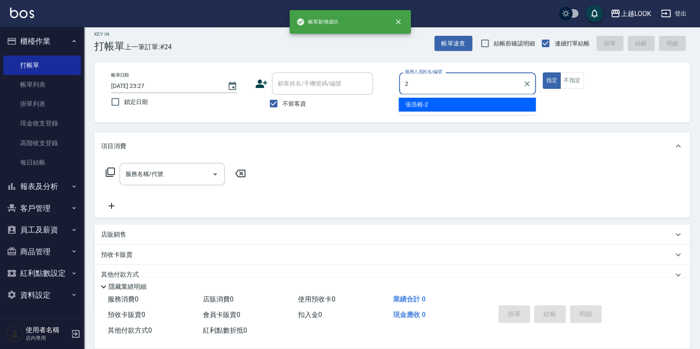
type input "[PERSON_NAME]-2"
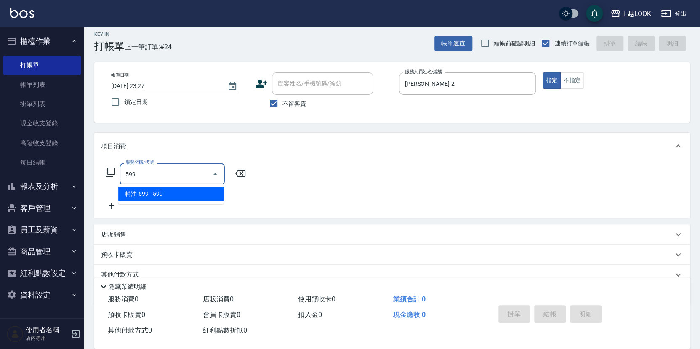
type input "精油-599(0599)"
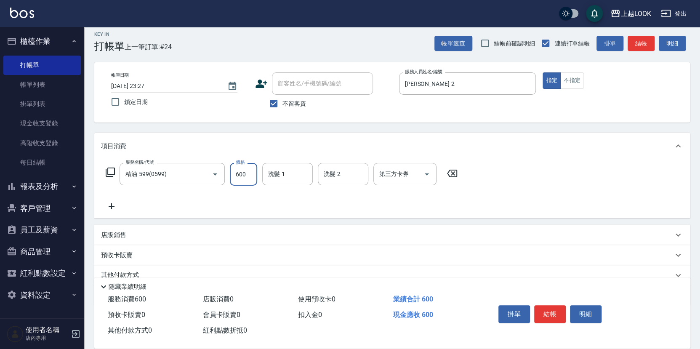
type input "600"
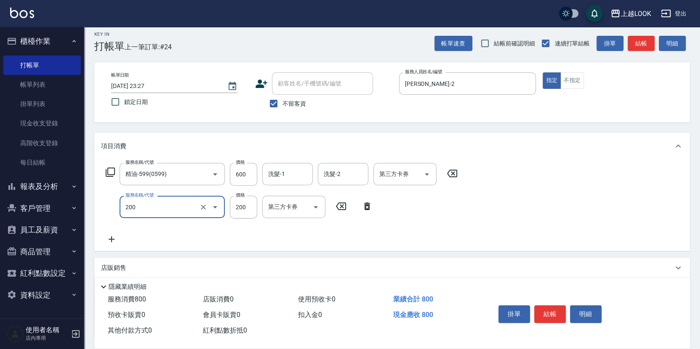
type input "剪髮(200)"
type input "300"
click at [427, 171] on icon "Open" at bounding box center [427, 174] width 10 height 10
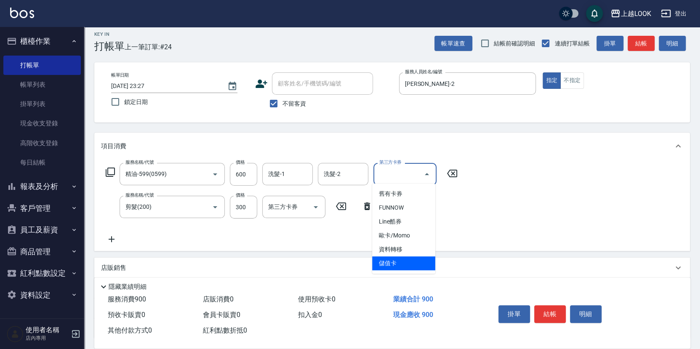
click at [417, 266] on span "儲值卡" at bounding box center [403, 263] width 63 height 14
type input "儲值卡"
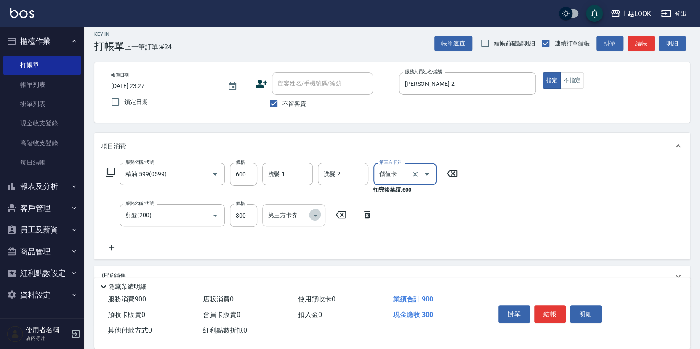
click at [318, 211] on icon "Open" at bounding box center [316, 215] width 10 height 10
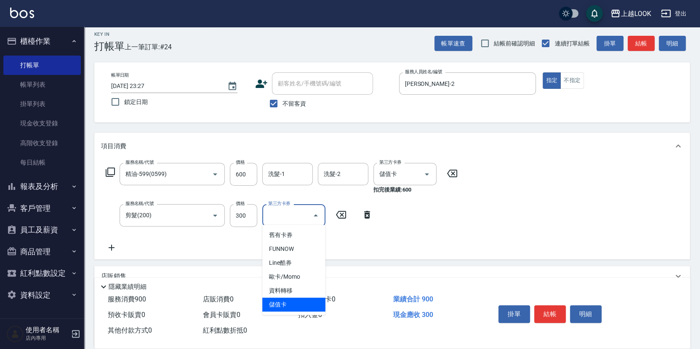
click at [318, 299] on span "儲值卡" at bounding box center [293, 304] width 63 height 14
type input "儲值卡"
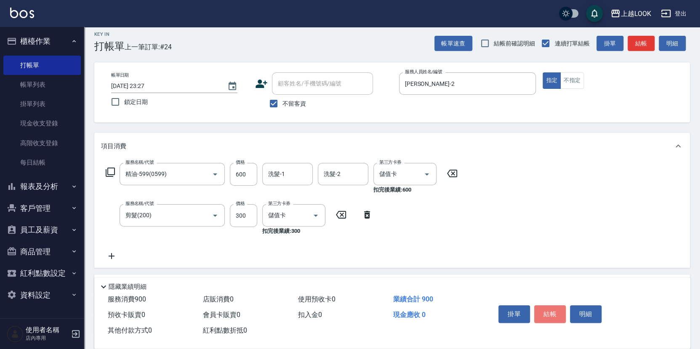
drag, startPoint x: 552, startPoint y: 313, endPoint x: 558, endPoint y: 291, distance: 23.2
click at [552, 313] on button "結帳" at bounding box center [550, 314] width 32 height 18
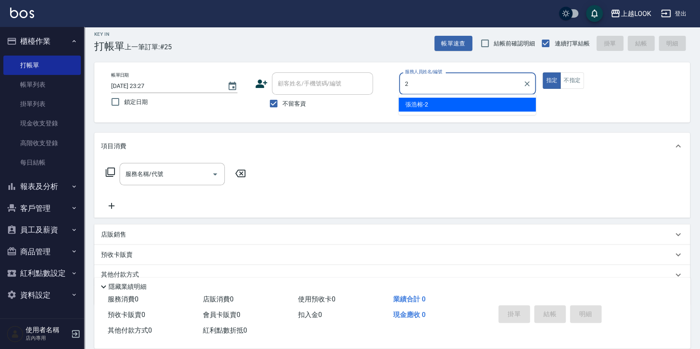
type input "[PERSON_NAME]-2"
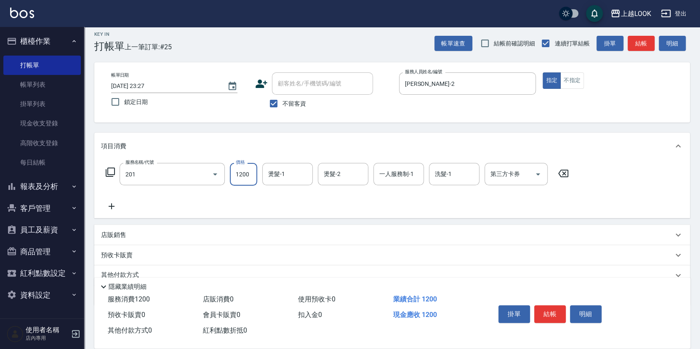
type input "一般燙(改金額)(201)"
type input "1000"
click at [555, 309] on button "結帳" at bounding box center [550, 314] width 32 height 18
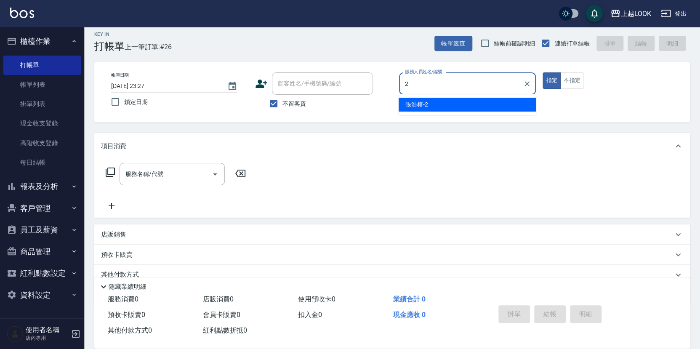
type input "[PERSON_NAME]-2"
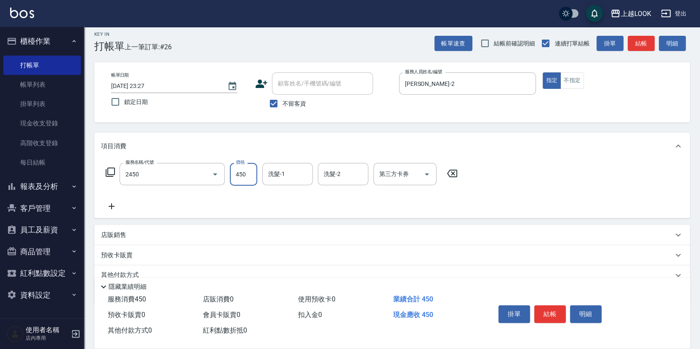
type input "C剪髮套餐(2450)"
type input "495"
click at [425, 173] on icon "Open" at bounding box center [427, 174] width 10 height 10
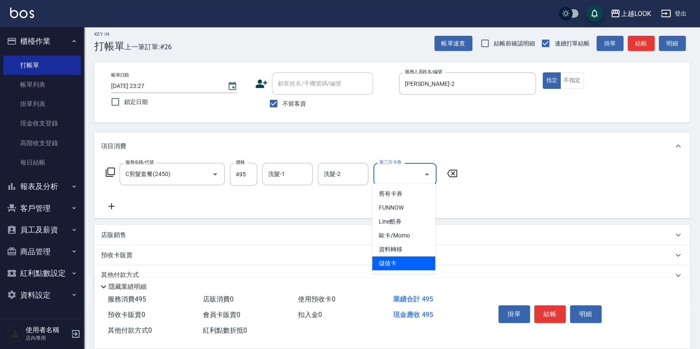
click at [421, 258] on span "儲值卡" at bounding box center [403, 263] width 63 height 14
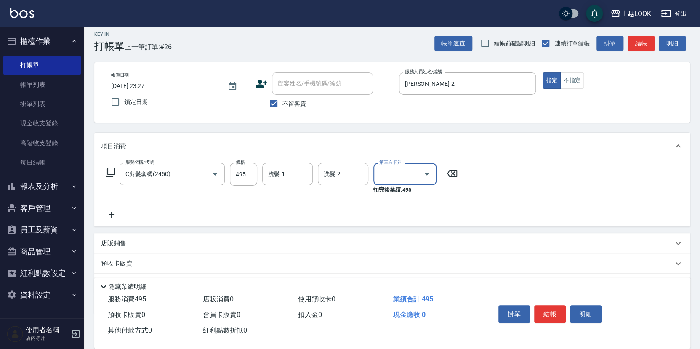
type input "儲值卡"
click at [543, 307] on button "結帳" at bounding box center [550, 314] width 32 height 18
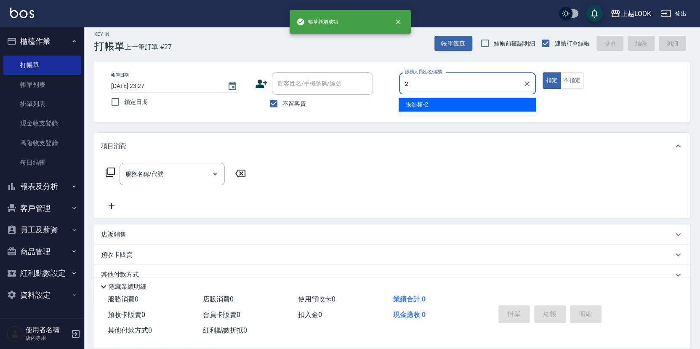
type input "[PERSON_NAME]-2"
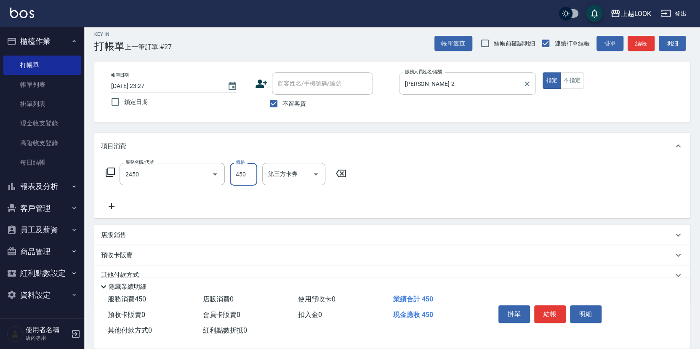
type input "C剪髮套餐(2450)"
type input "495"
click at [425, 174] on icon "Open" at bounding box center [427, 174] width 10 height 10
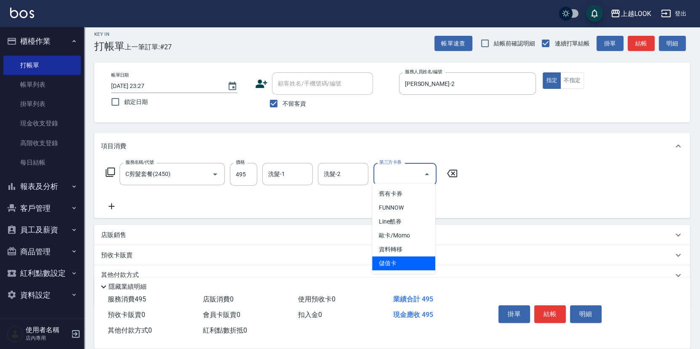
drag, startPoint x: 382, startPoint y: 266, endPoint x: 402, endPoint y: 263, distance: 20.0
click at [383, 266] on span "儲值卡" at bounding box center [403, 263] width 63 height 14
type input "儲值卡"
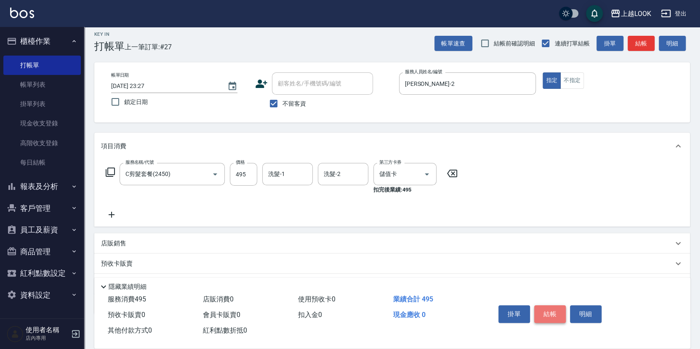
click at [554, 313] on button "結帳" at bounding box center [550, 314] width 32 height 18
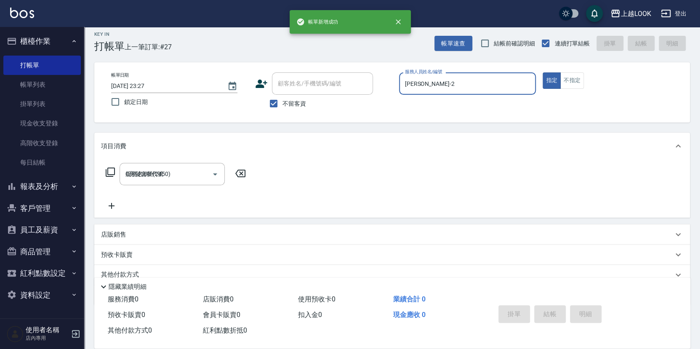
type input "[DATE] 23:28"
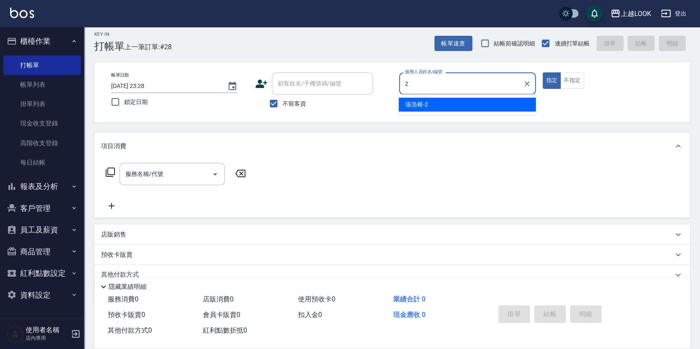
type input "[PERSON_NAME]-2"
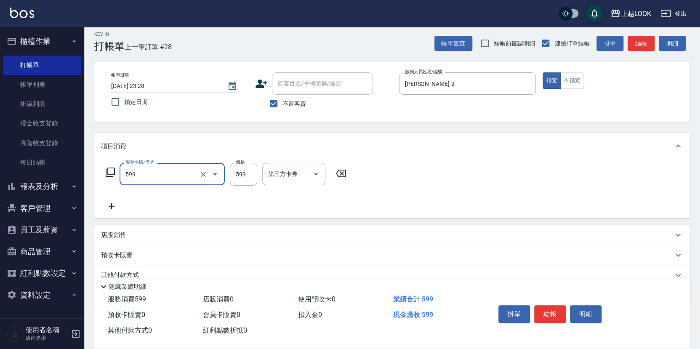
type input "精油-599(0599)"
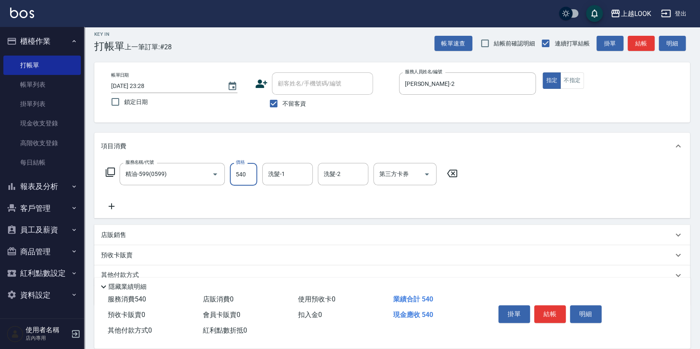
type input "540"
click at [111, 170] on icon at bounding box center [110, 172] width 10 height 10
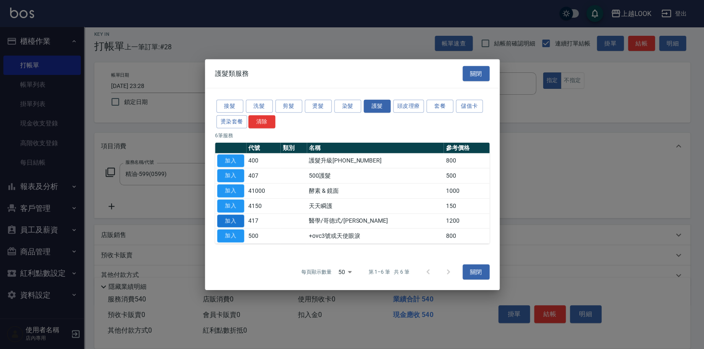
click at [235, 217] on button "加入" at bounding box center [230, 220] width 27 height 13
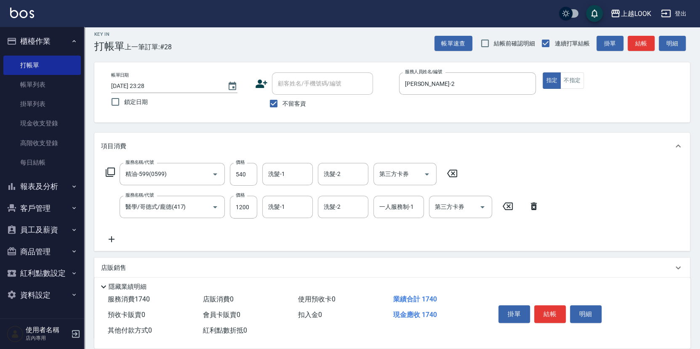
click at [111, 236] on icon at bounding box center [112, 239] width 6 height 6
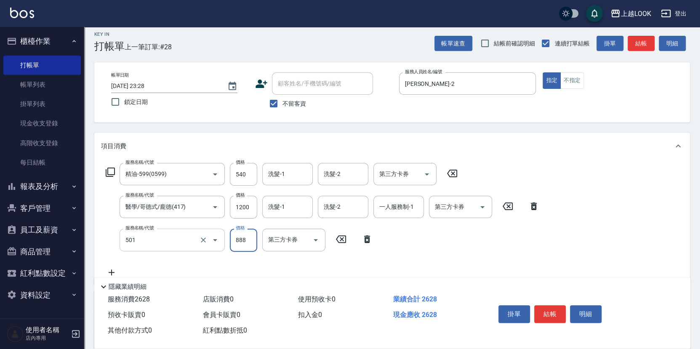
type input "一般染髮(改金額)(501)"
type input "3600"
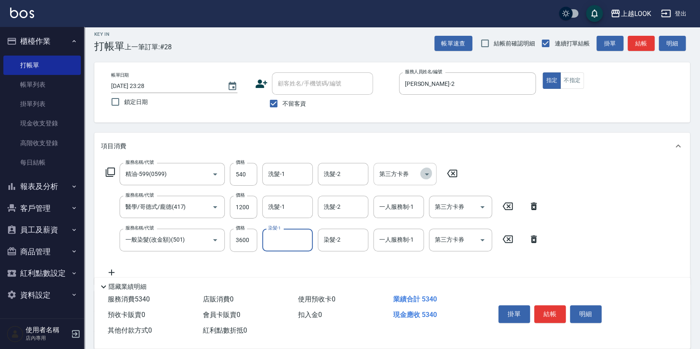
click at [428, 172] on icon "Open" at bounding box center [427, 174] width 10 height 10
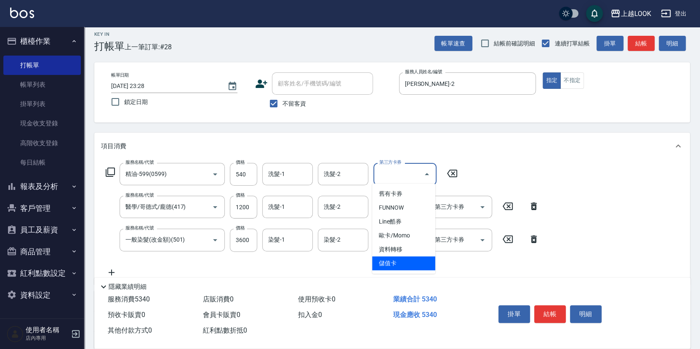
click at [424, 259] on span "儲值卡" at bounding box center [403, 263] width 63 height 14
type input "儲值卡"
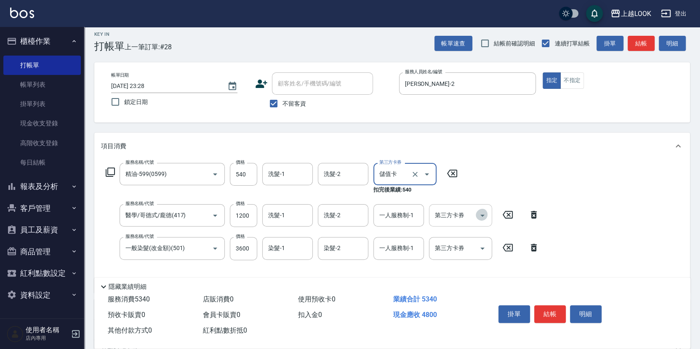
click at [482, 215] on icon "Open" at bounding box center [482, 216] width 4 height 2
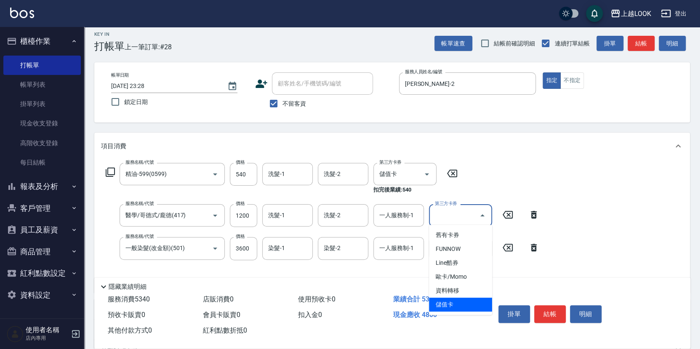
click at [464, 305] on span "儲值卡" at bounding box center [460, 304] width 63 height 14
type input "儲值卡"
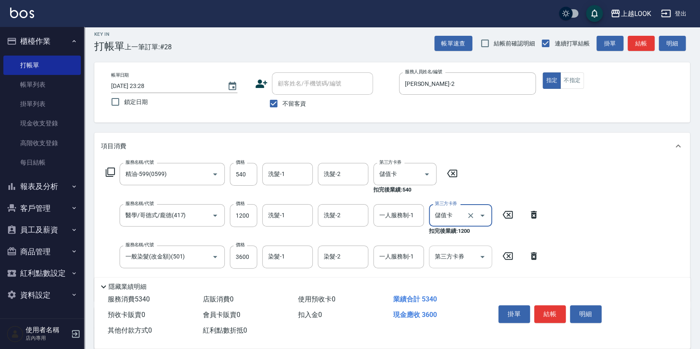
click at [484, 255] on icon "Open" at bounding box center [482, 257] width 10 height 10
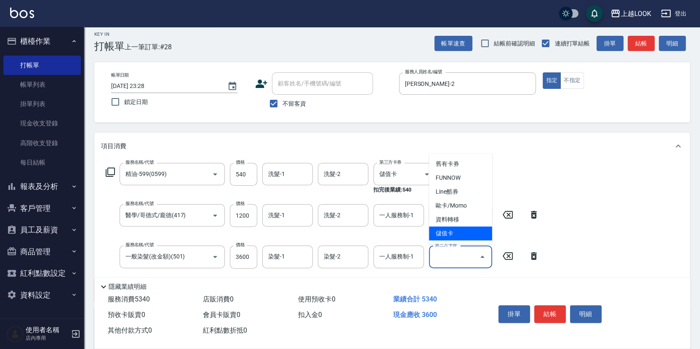
click at [451, 234] on span "儲值卡" at bounding box center [460, 233] width 63 height 14
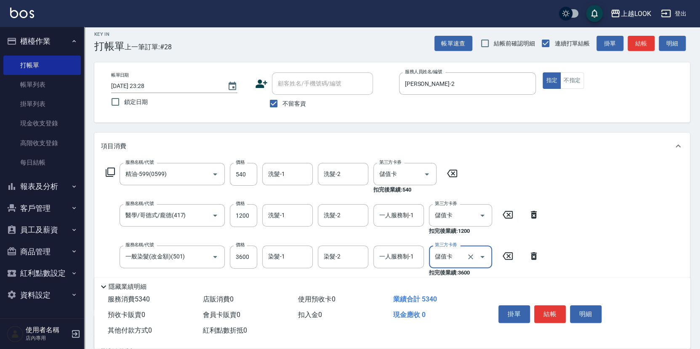
type input "儲值卡"
click at [544, 311] on button "結帳" at bounding box center [550, 314] width 32 height 18
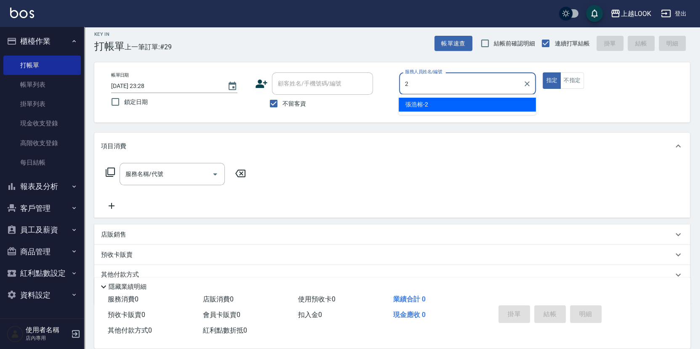
type input "[PERSON_NAME]-2"
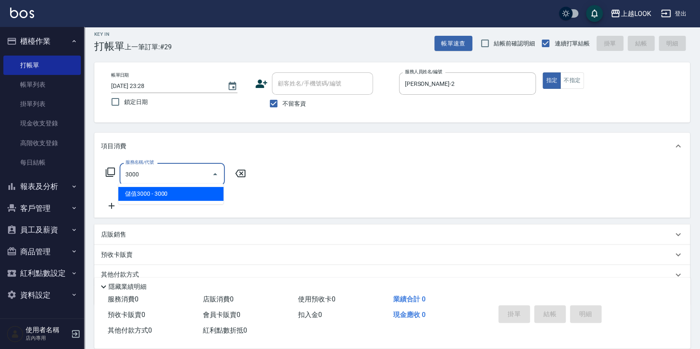
type input "儲值3000(83000)"
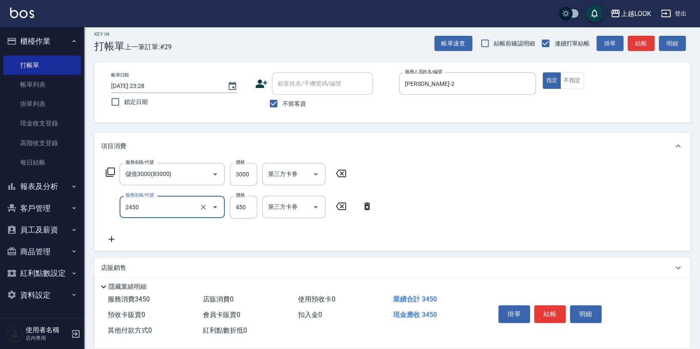
type input "C剪髮套餐(2450)"
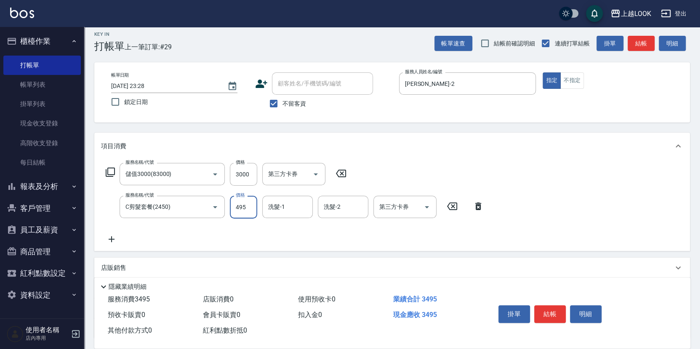
type input "495"
click at [428, 206] on icon "Open" at bounding box center [427, 207] width 4 height 2
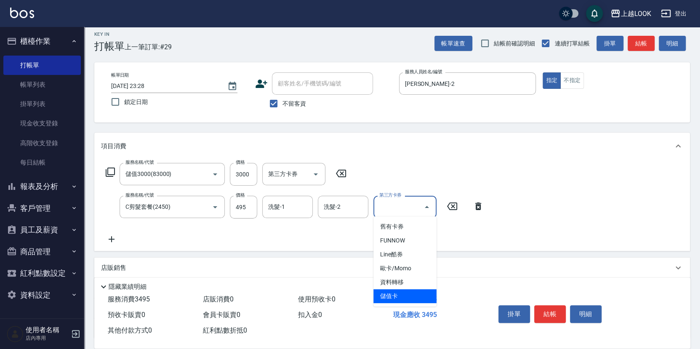
click at [428, 291] on span "儲值卡" at bounding box center [404, 296] width 63 height 14
type input "儲值卡"
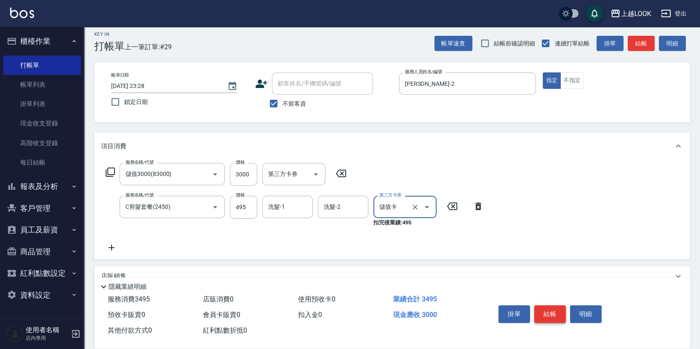
click at [554, 308] on button "結帳" at bounding box center [550, 314] width 32 height 18
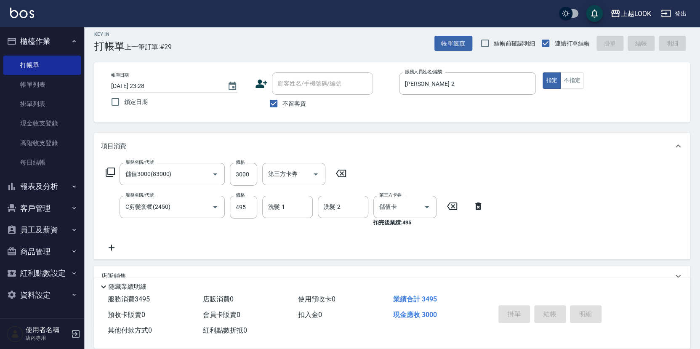
type input "[DATE] 23:29"
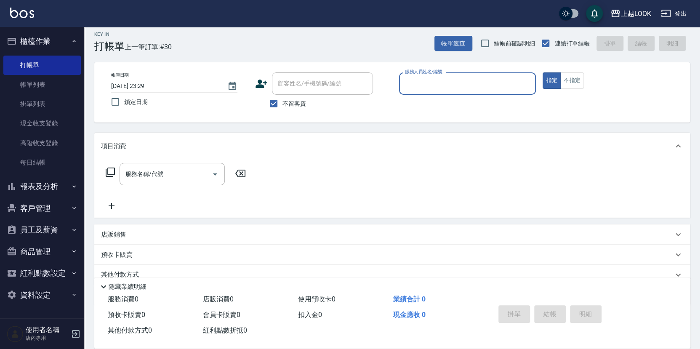
click at [48, 182] on button "報表及分析" at bounding box center [41, 186] width 77 height 22
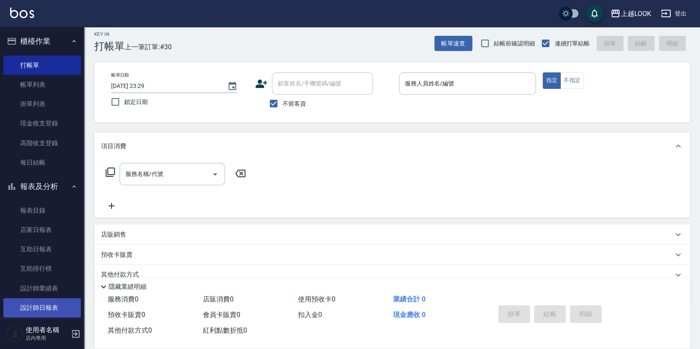
click at [54, 298] on link "設計師日報表" at bounding box center [41, 307] width 77 height 19
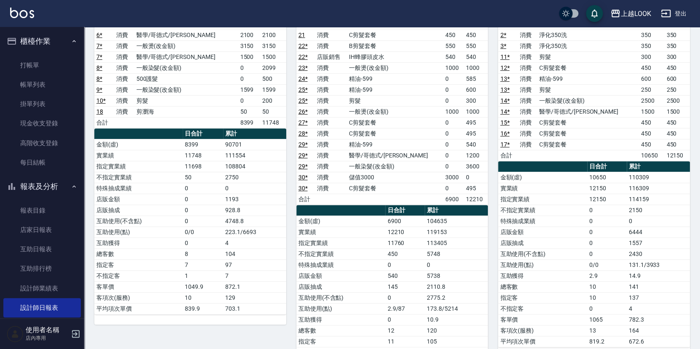
scroll to position [138, 0]
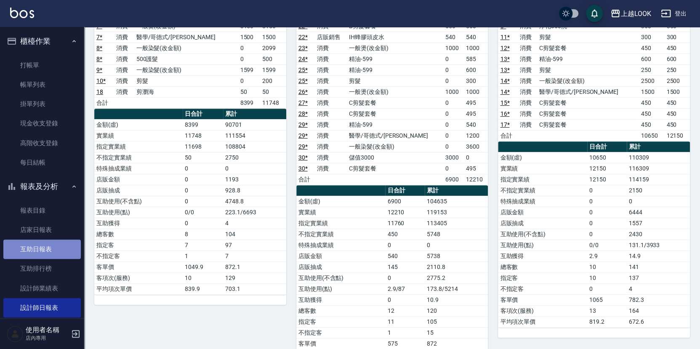
click at [42, 244] on link "互助日報表" at bounding box center [41, 248] width 77 height 19
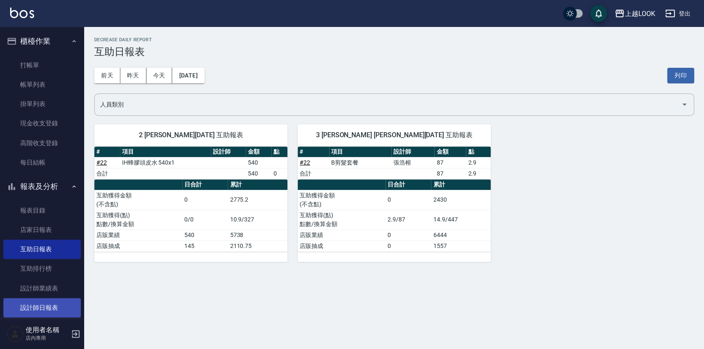
click at [50, 298] on link "設計師日報表" at bounding box center [41, 307] width 77 height 19
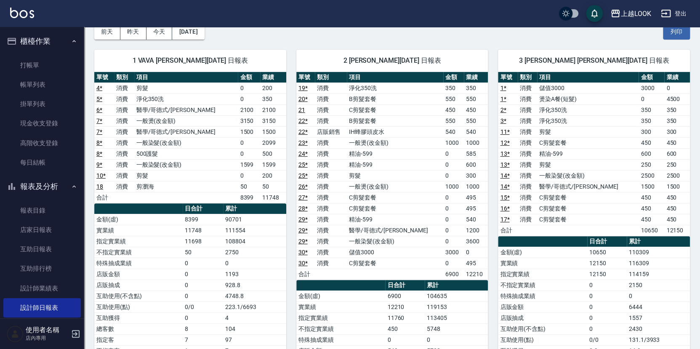
scroll to position [38, 0]
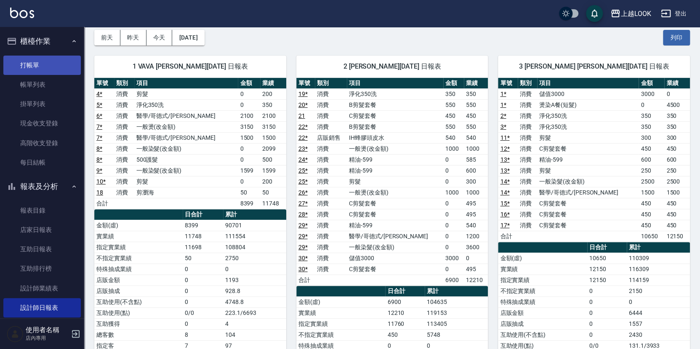
click at [62, 59] on link "打帳單" at bounding box center [41, 65] width 77 height 19
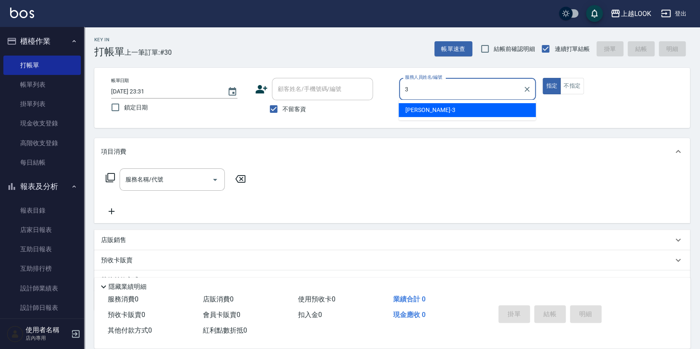
type input "[PERSON_NAME]-3"
type button "true"
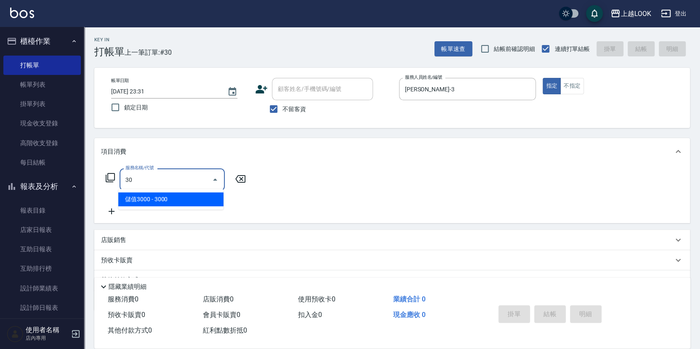
type input "3"
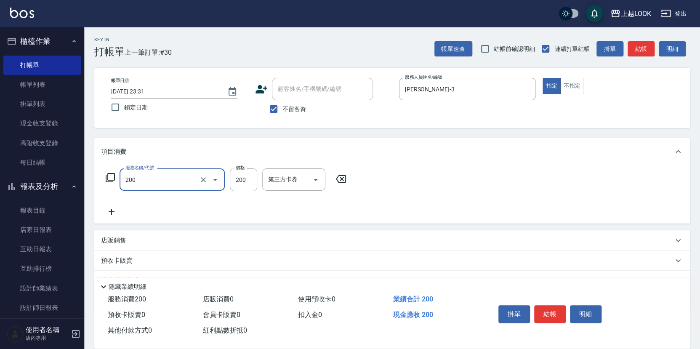
type input "剪髮(200)"
type input "300"
click at [547, 310] on button "結帳" at bounding box center [550, 314] width 32 height 18
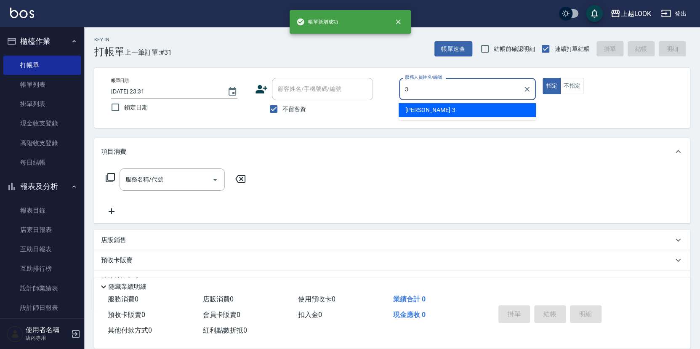
type input "[PERSON_NAME]-3"
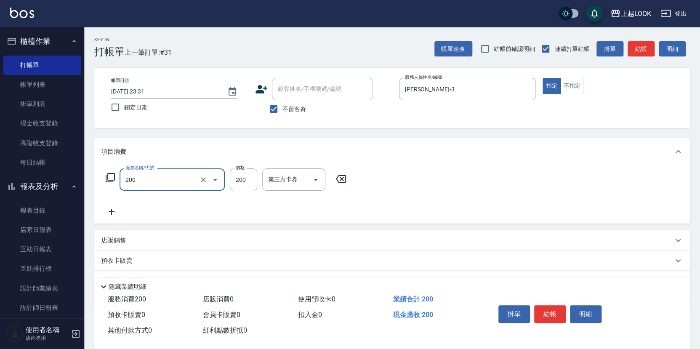
type input "剪髮(200)"
type input "300"
click at [555, 313] on button "結帳" at bounding box center [550, 314] width 32 height 18
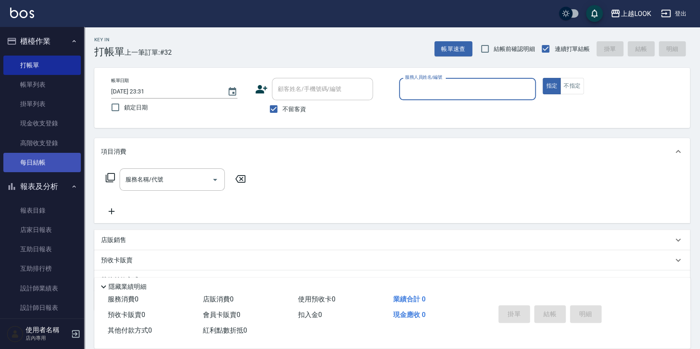
click at [41, 164] on link "每日結帳" at bounding box center [41, 162] width 77 height 19
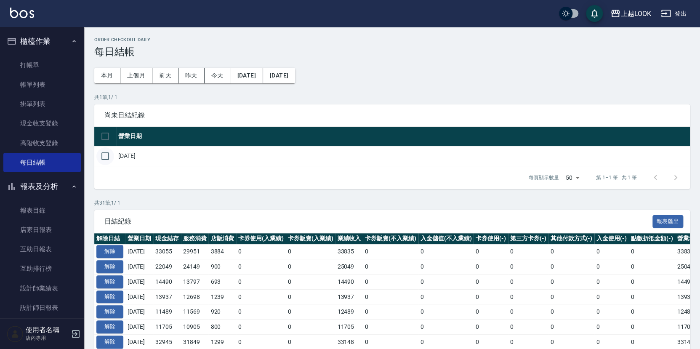
click at [104, 153] on input "checkbox" at bounding box center [105, 156] width 18 height 18
checkbox input "true"
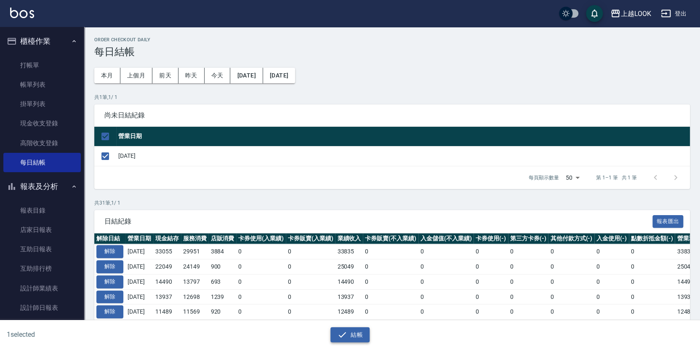
click at [354, 336] on button "結帳" at bounding box center [349, 335] width 39 height 16
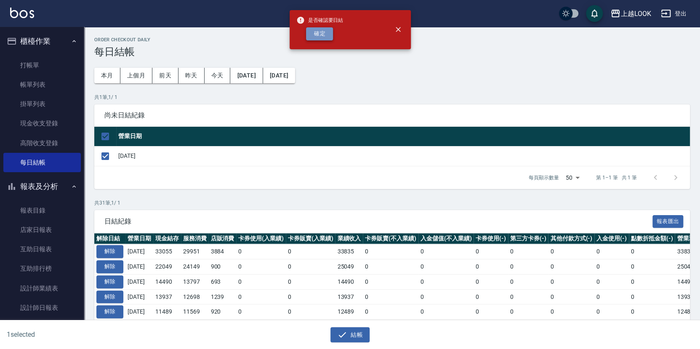
click at [322, 31] on button "確定" at bounding box center [319, 33] width 27 height 13
checkbox input "false"
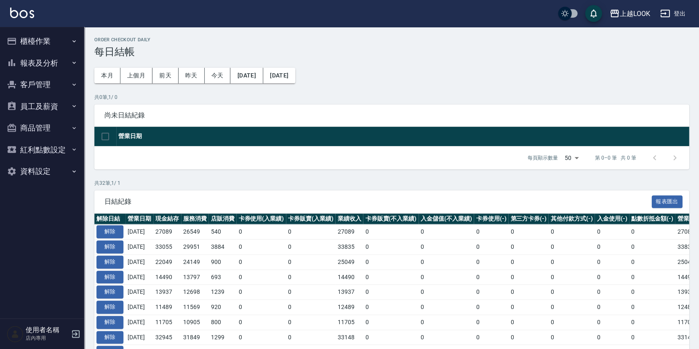
click at [50, 62] on button "報表及分析" at bounding box center [41, 63] width 77 height 22
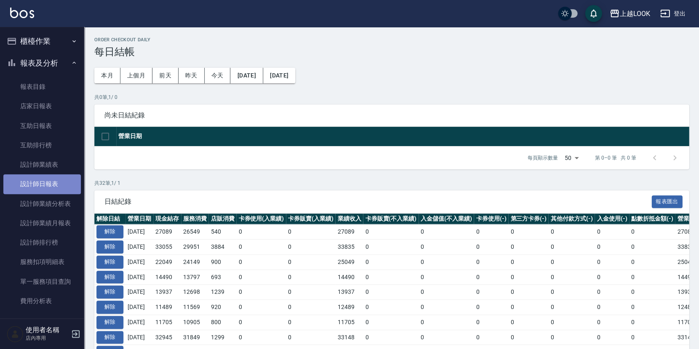
click at [50, 181] on link "設計師日報表" at bounding box center [41, 183] width 77 height 19
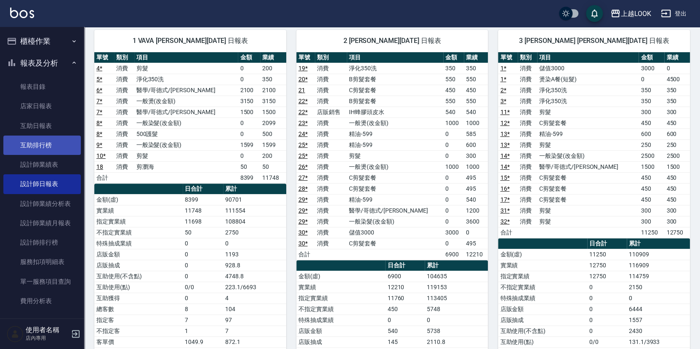
scroll to position [53, 0]
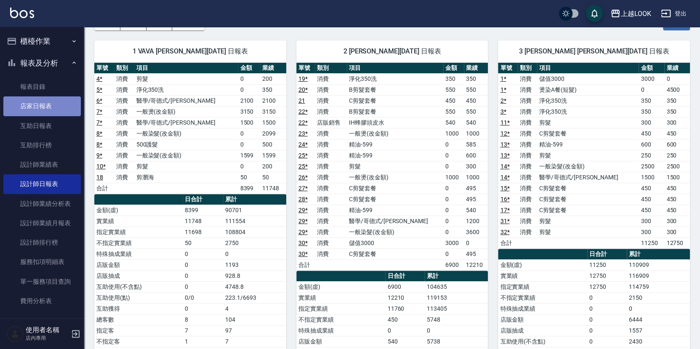
click at [45, 109] on link "店家日報表" at bounding box center [41, 105] width 77 height 19
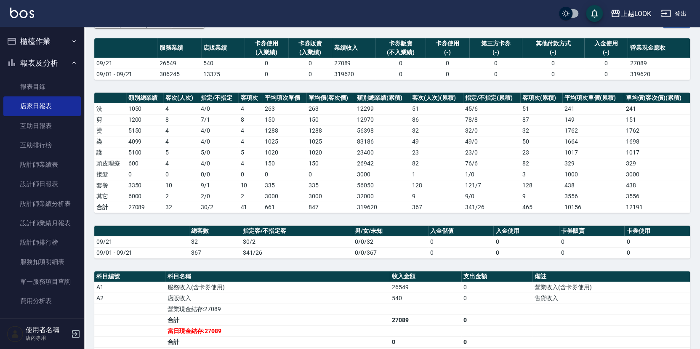
scroll to position [128, 0]
